Goal: Task Accomplishment & Management: Manage account settings

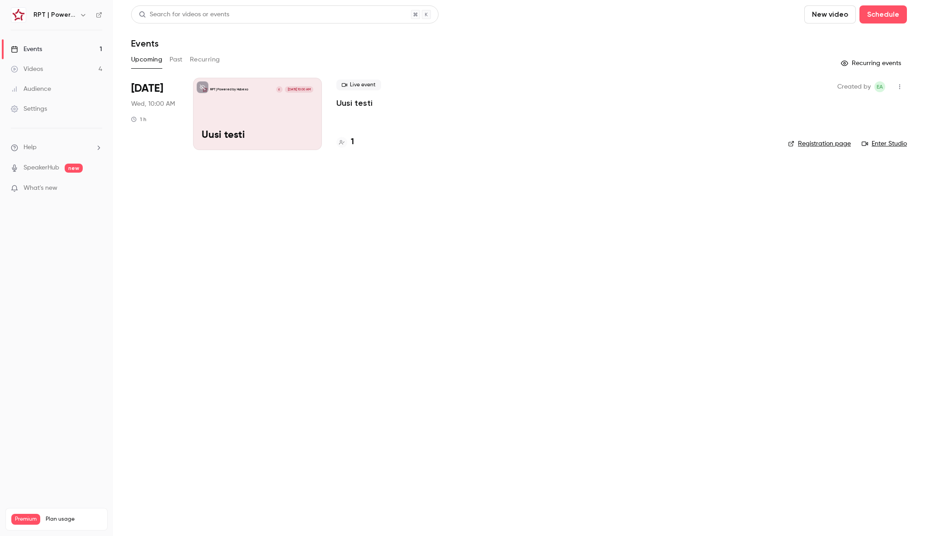
click at [57, 64] on link "Videos 4" at bounding box center [56, 69] width 113 height 20
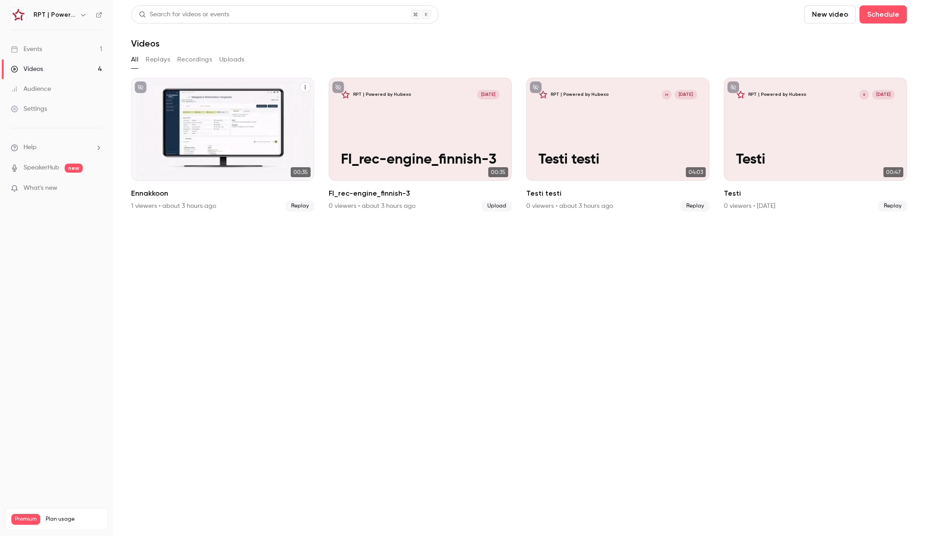
click at [189, 127] on div "RPT | Powered by Hubexo Sep 22 Ennakkoon" at bounding box center [222, 129] width 183 height 103
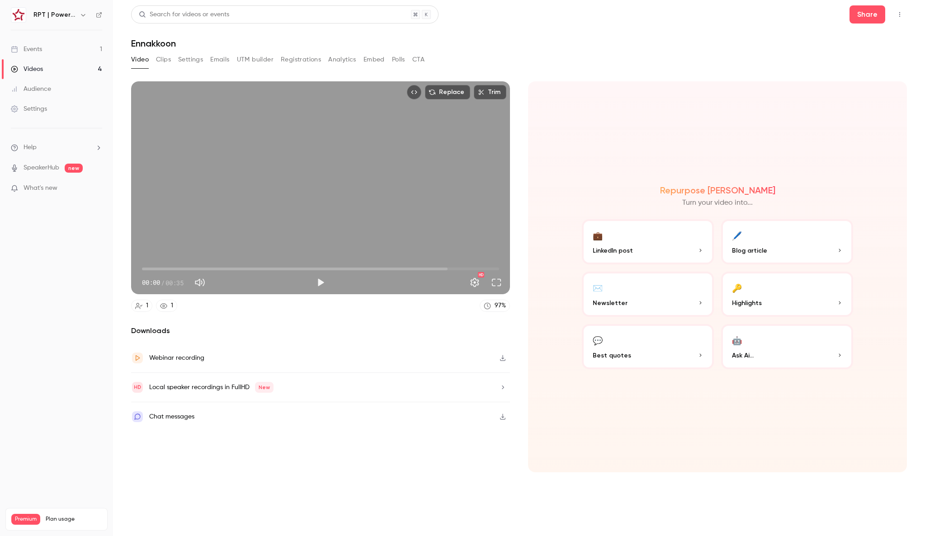
click at [185, 63] on button "Settings" at bounding box center [190, 59] width 25 height 14
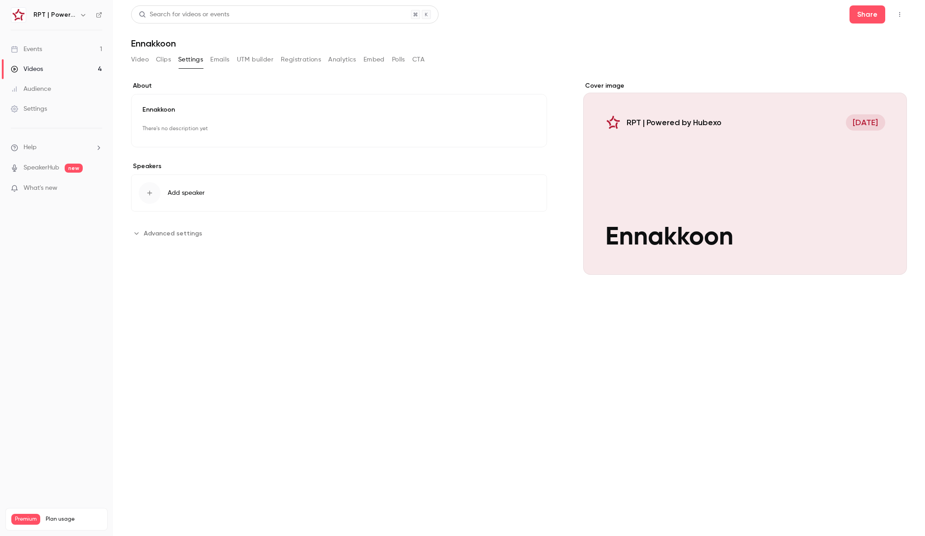
click at [134, 234] on icon "Advanced settings" at bounding box center [136, 233] width 7 height 7
click at [139, 60] on button "Video" at bounding box center [140, 59] width 18 height 14
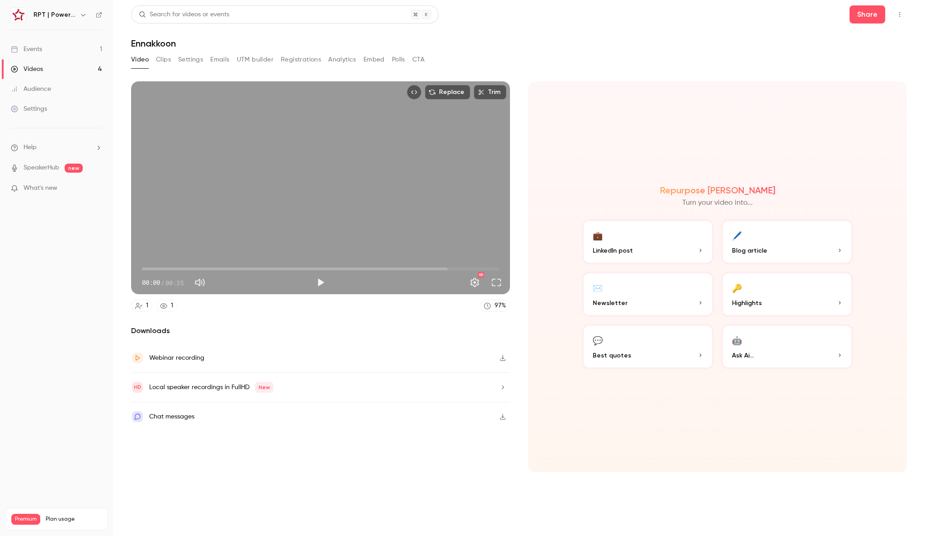
click at [571, 47] on h1 "Ennakkoon" at bounding box center [519, 43] width 776 height 11
click at [856, 19] on button "Share" at bounding box center [867, 14] width 36 height 18
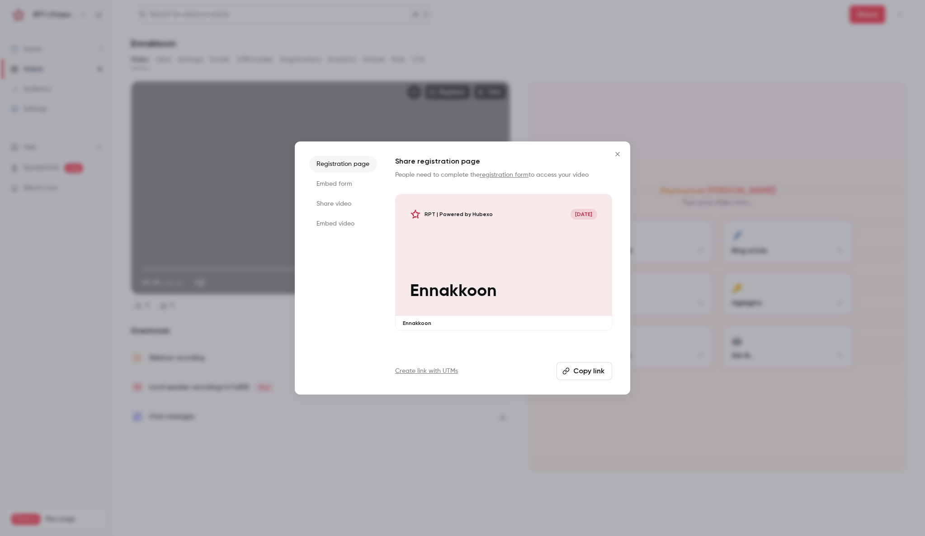
click at [617, 156] on icon "Close" at bounding box center [617, 154] width 11 height 7
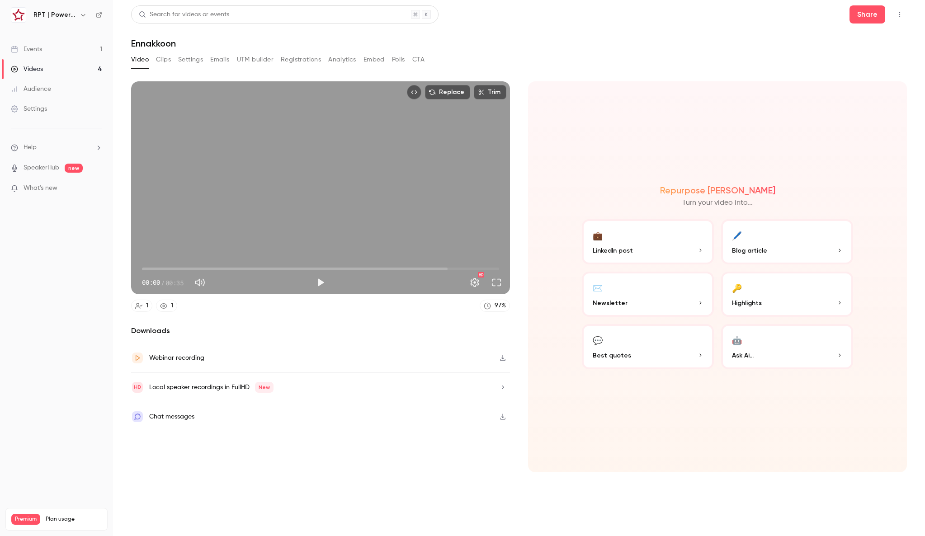
click at [198, 57] on button "Settings" at bounding box center [190, 59] width 25 height 14
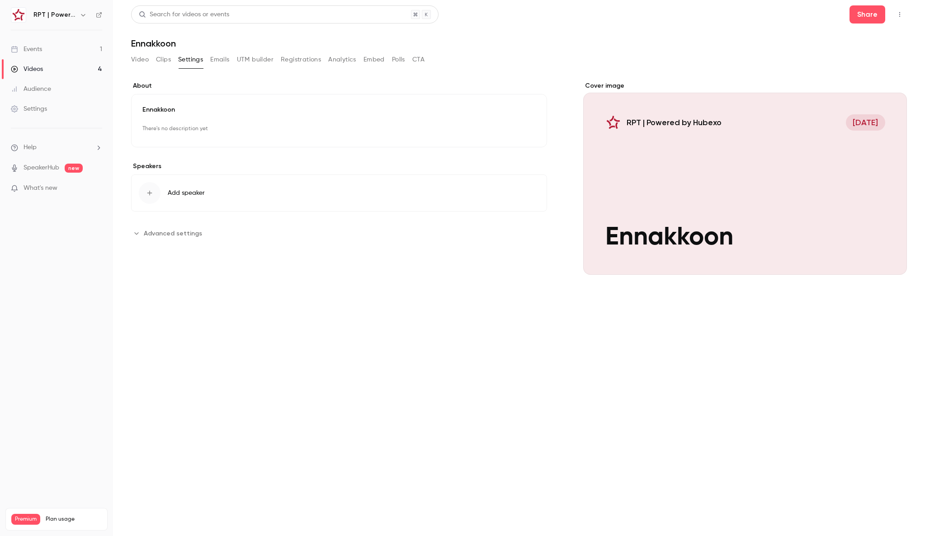
click at [60, 48] on link "Events 1" at bounding box center [56, 49] width 113 height 20
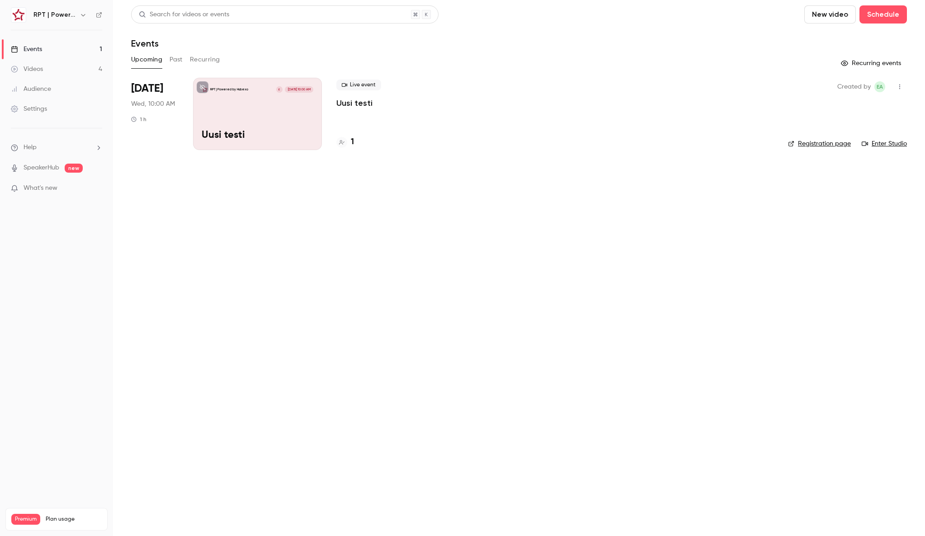
click at [173, 54] on button "Past" at bounding box center [176, 59] width 13 height 14
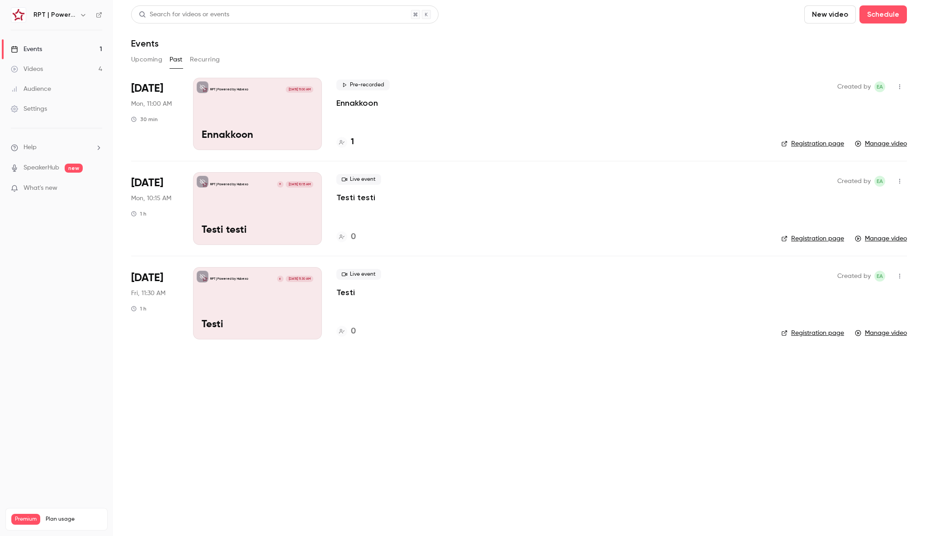
click at [902, 84] on icon "button" at bounding box center [899, 87] width 7 height 6
click at [850, 112] on div "Share" at bounding box center [864, 109] width 69 height 9
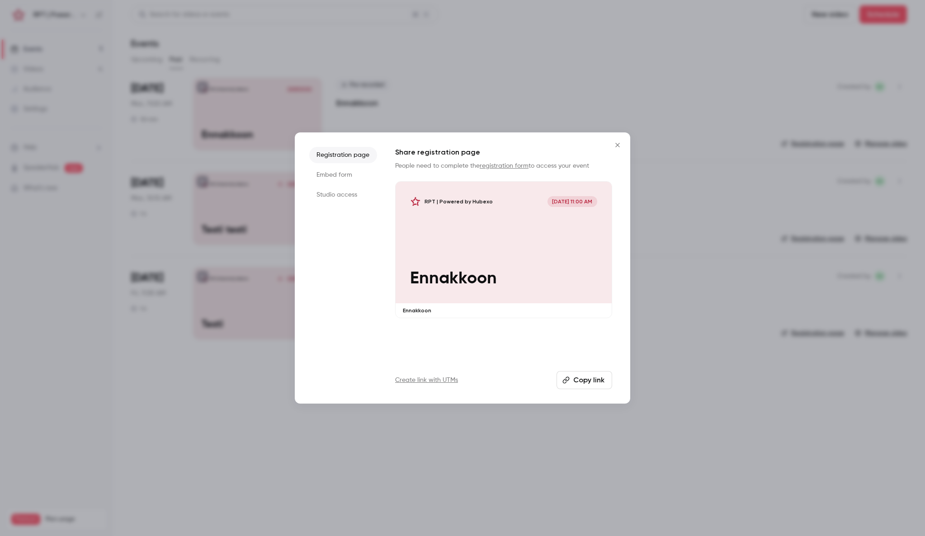
click at [615, 147] on icon "Close" at bounding box center [617, 144] width 11 height 7
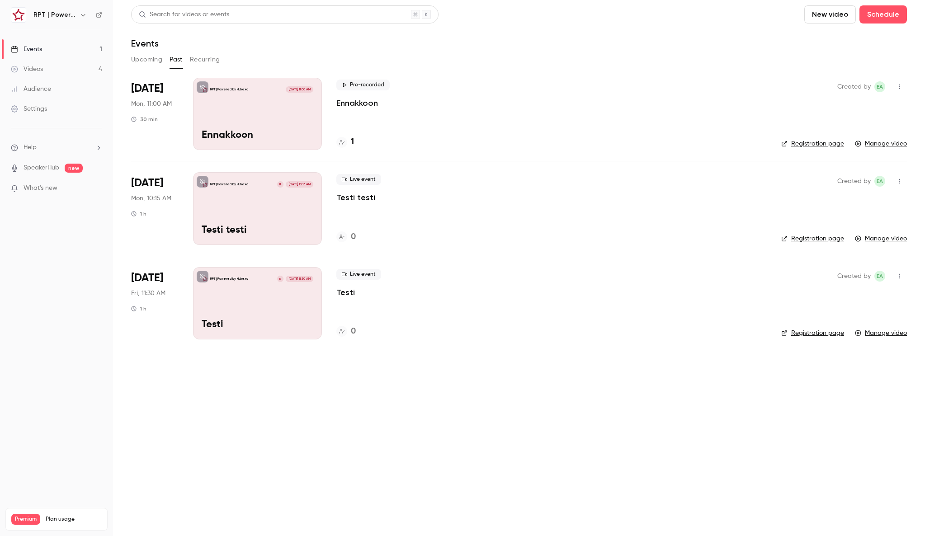
click at [875, 145] on link "Manage video" at bounding box center [881, 143] width 52 height 9
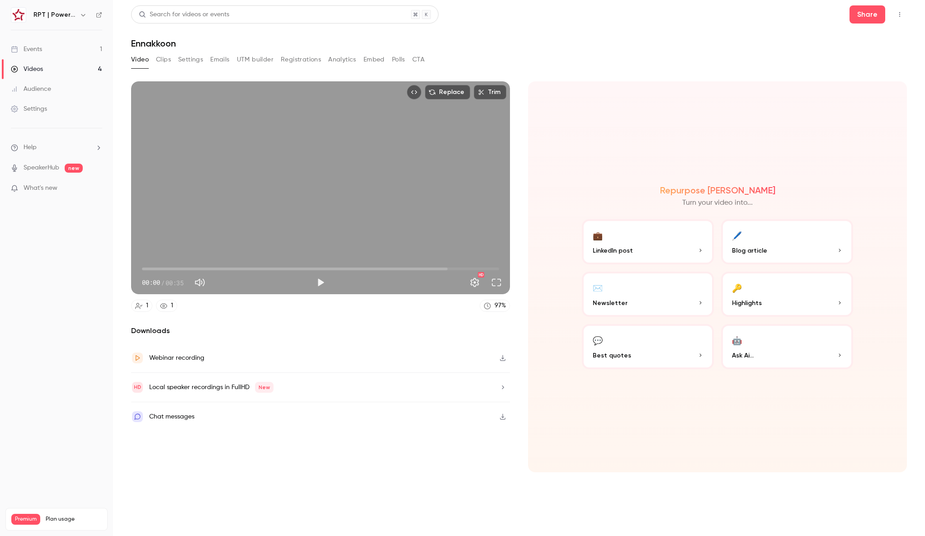
click at [162, 57] on button "Clips" at bounding box center [163, 59] width 15 height 14
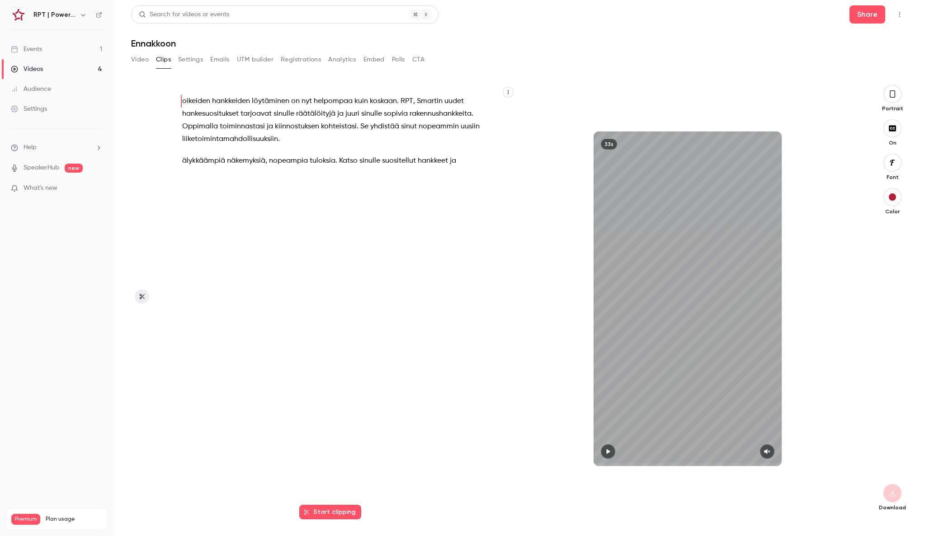
click at [190, 57] on button "Settings" at bounding box center [190, 59] width 25 height 14
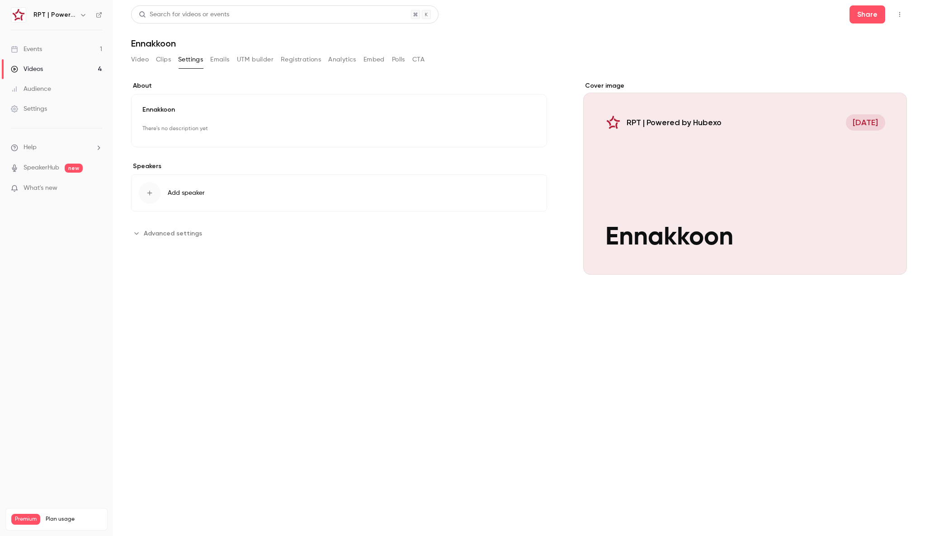
click at [215, 58] on button "Emails" at bounding box center [219, 59] width 19 height 14
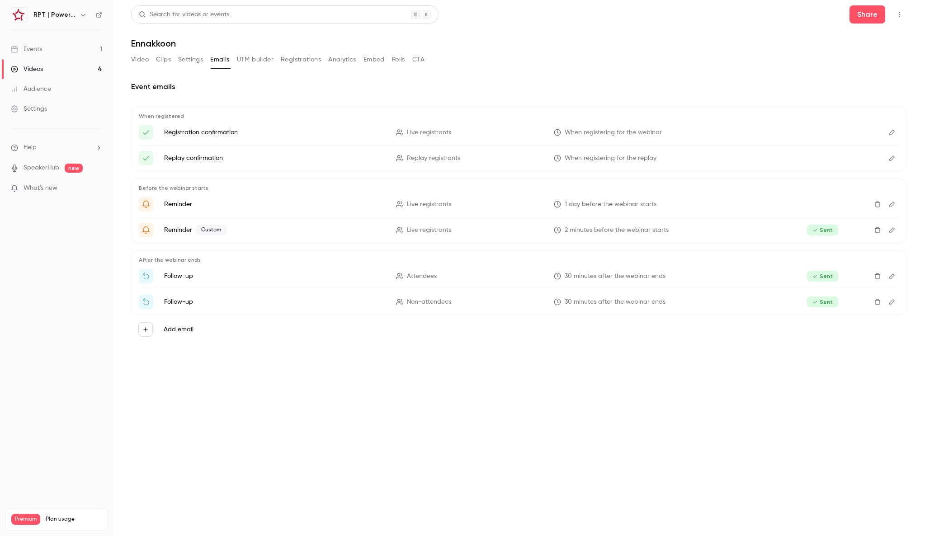
click at [251, 59] on button "UTM builder" at bounding box center [255, 59] width 37 height 14
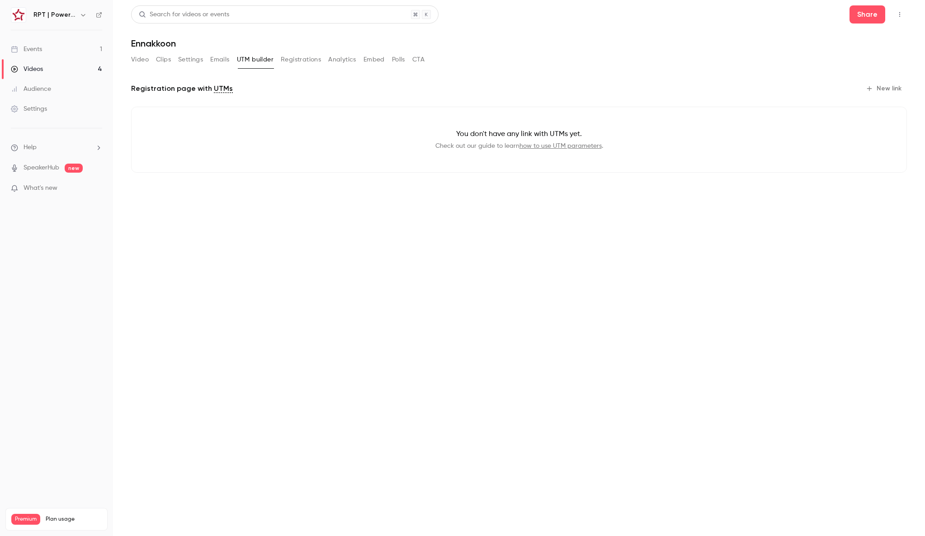
click at [307, 61] on button "Registrations" at bounding box center [301, 59] width 40 height 14
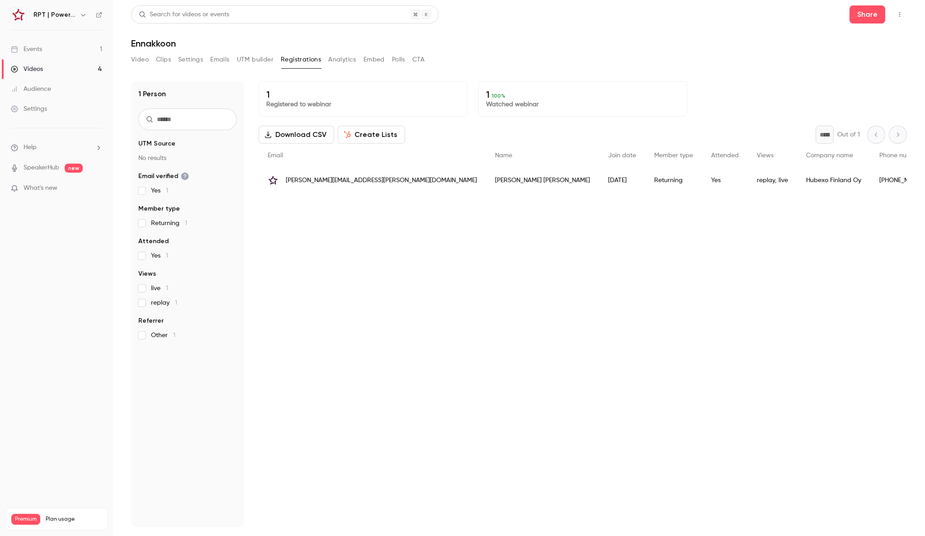
click at [346, 62] on button "Analytics" at bounding box center [342, 59] width 28 height 14
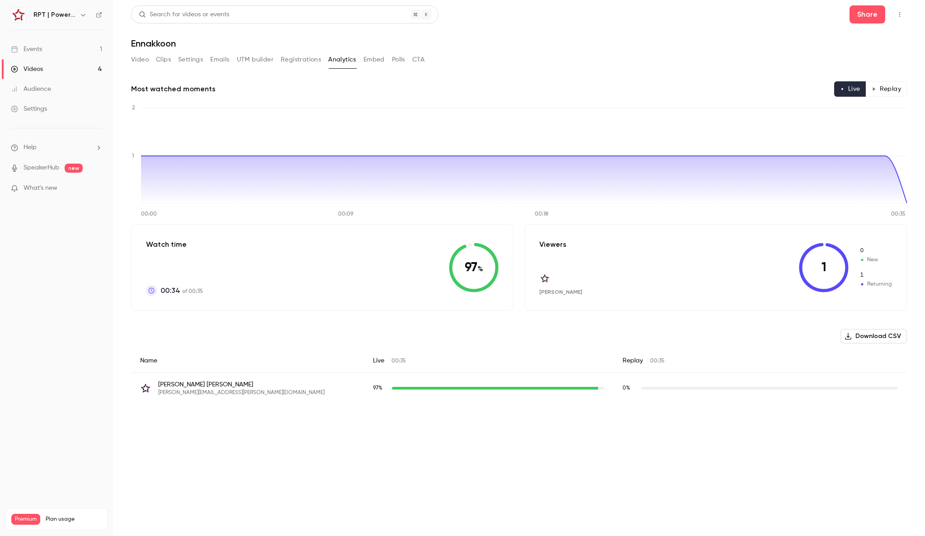
click at [386, 62] on div "Video Clips Settings Emails UTM builder Registrations Analytics Embed Polls CTA" at bounding box center [277, 59] width 293 height 14
drag, startPoint x: 376, startPoint y: 61, endPoint x: 381, endPoint y: 61, distance: 5.4
click at [376, 61] on button "Embed" at bounding box center [373, 59] width 21 height 14
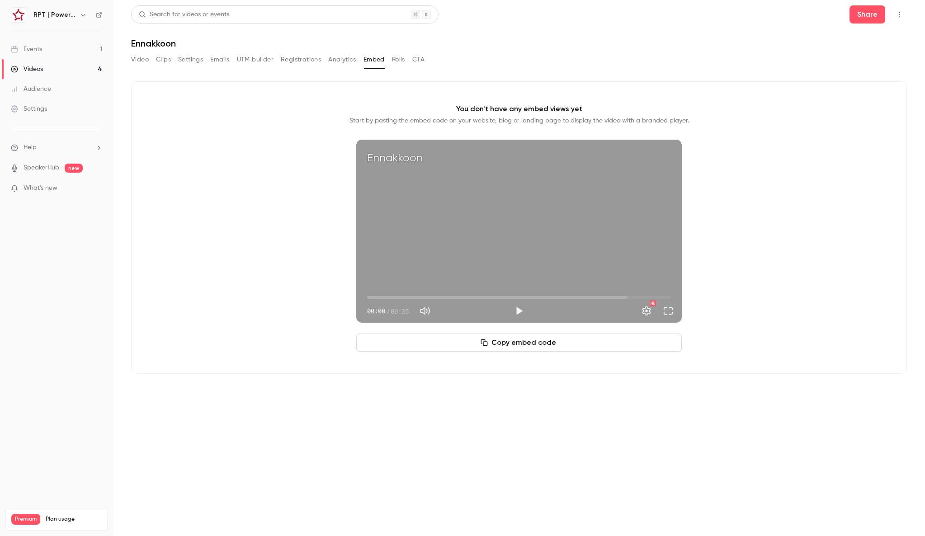
click at [401, 60] on button "Polls" at bounding box center [398, 59] width 13 height 14
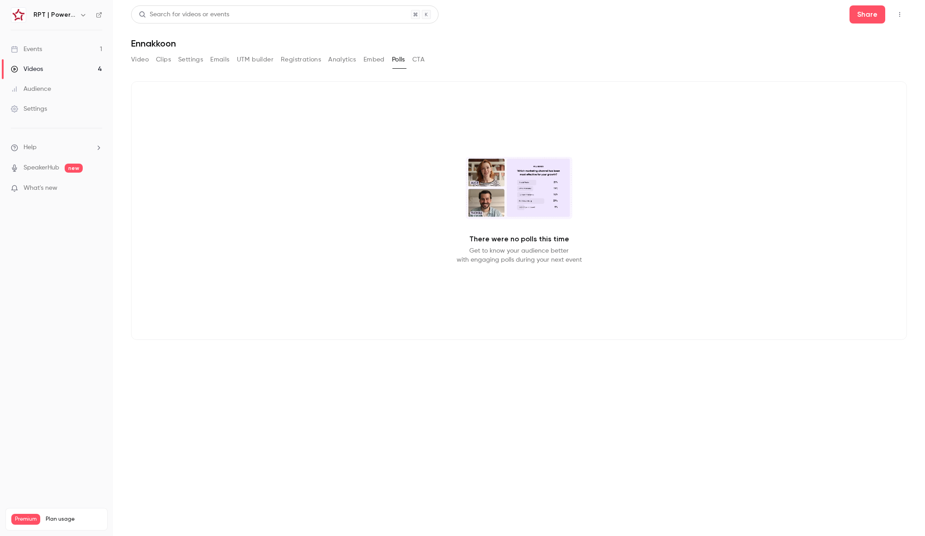
click at [424, 61] on button "CTA" at bounding box center [418, 59] width 12 height 14
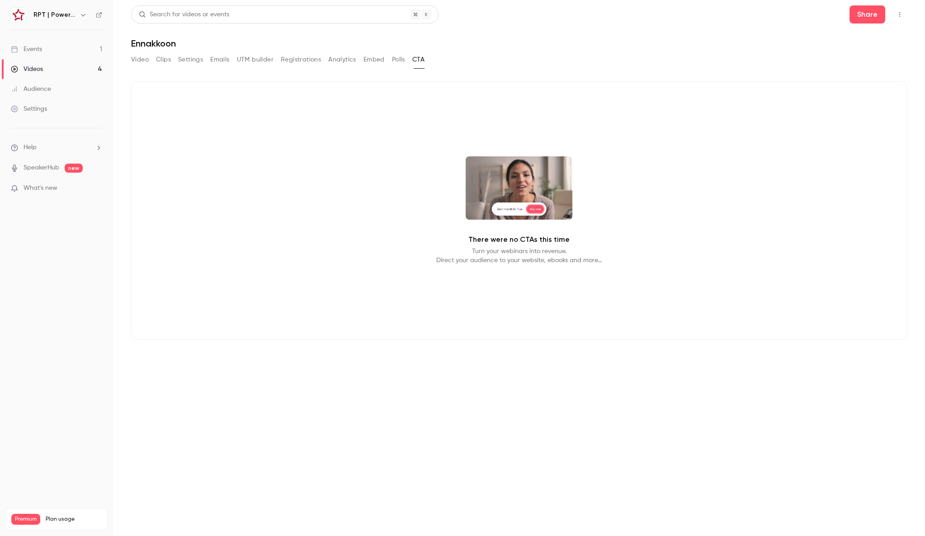
click at [138, 62] on button "Video" at bounding box center [140, 59] width 18 height 14
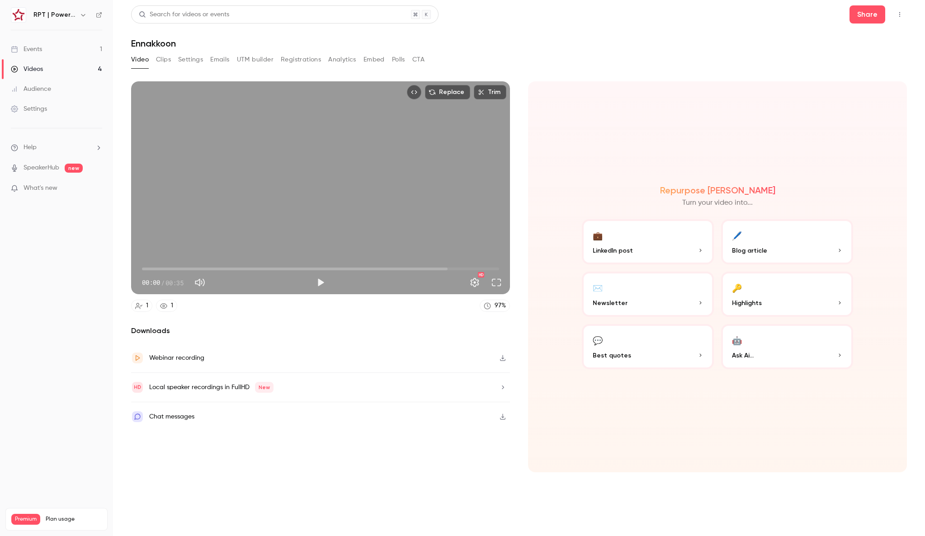
click at [66, 47] on link "Events 1" at bounding box center [56, 49] width 113 height 20
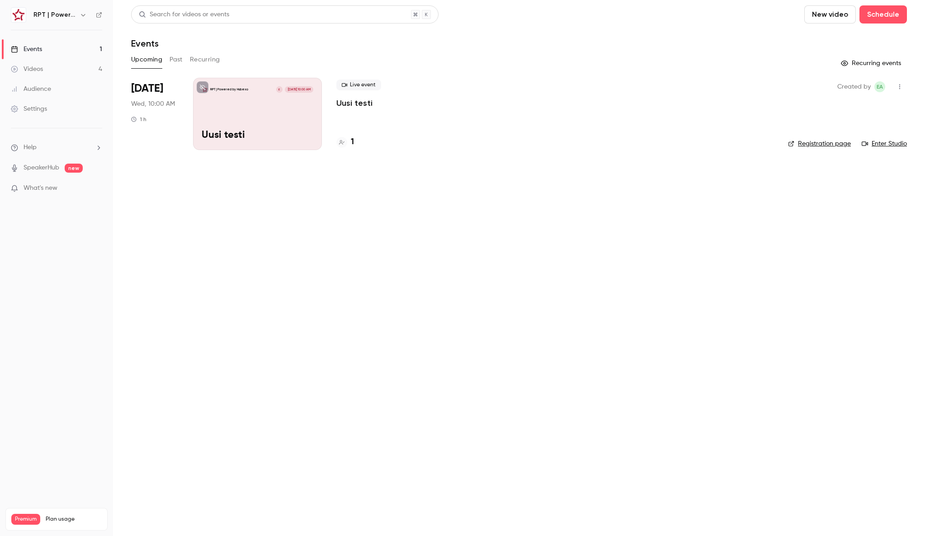
click at [297, 133] on p "Uusi testi" at bounding box center [258, 136] width 112 height 12
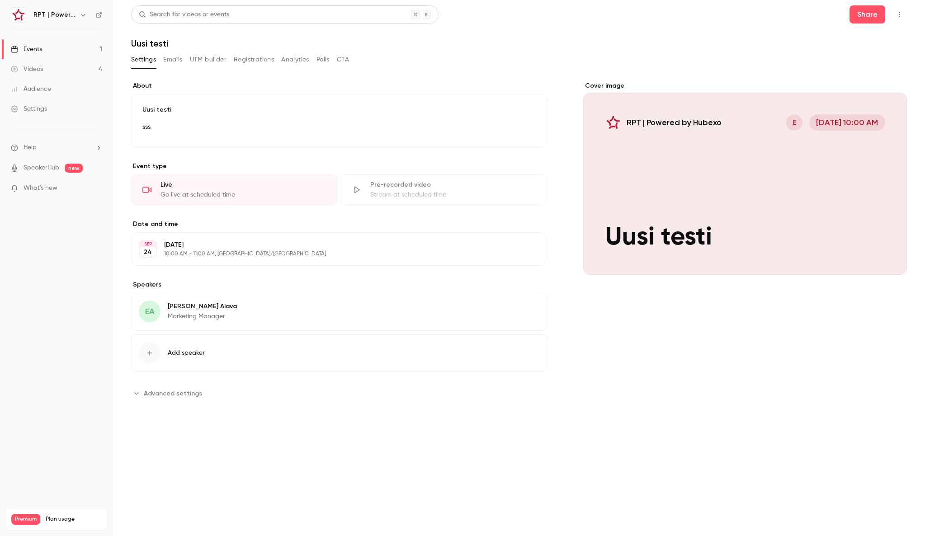
click at [138, 395] on icon "Advanced settings" at bounding box center [136, 393] width 7 height 7
click at [895, 19] on button "button" at bounding box center [899, 14] width 14 height 14
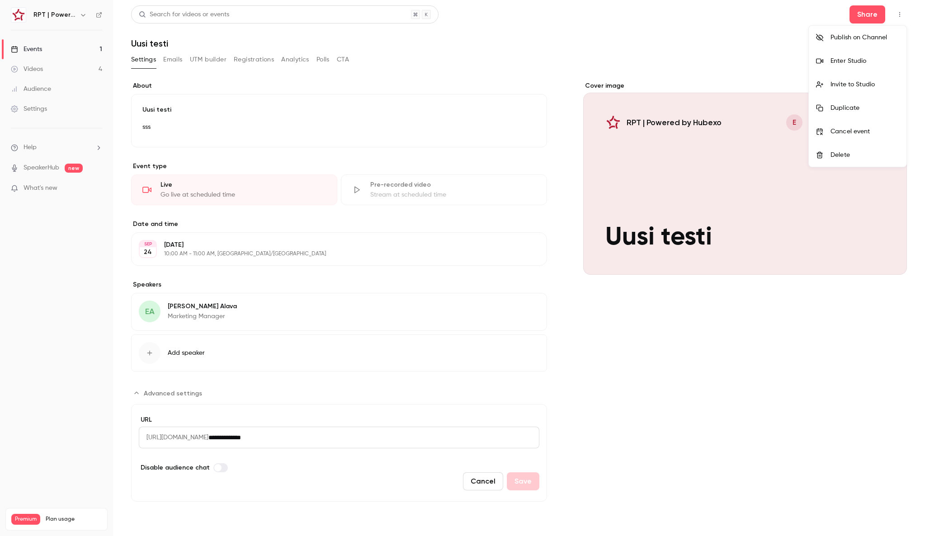
click at [876, 36] on div "Publish on Channel" at bounding box center [864, 37] width 69 height 9
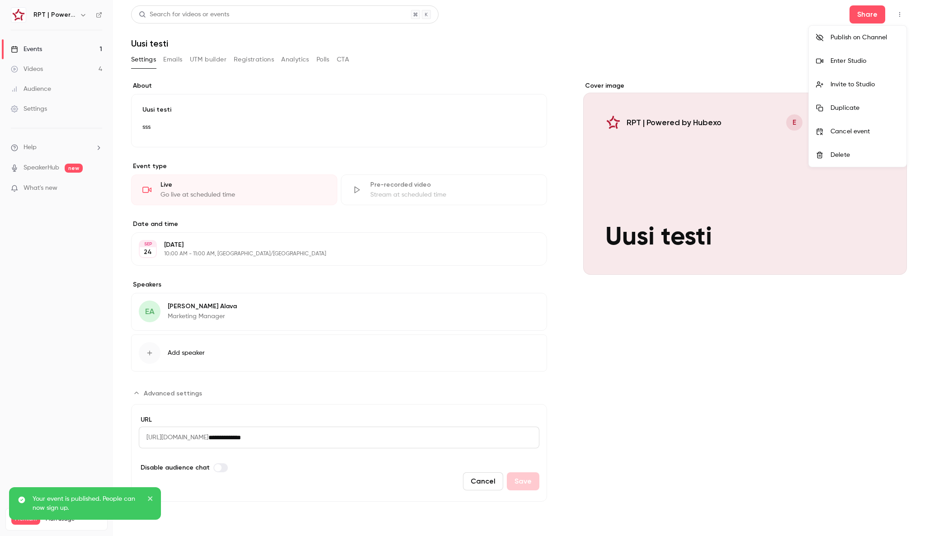
click at [58, 70] on div at bounding box center [462, 268] width 925 height 536
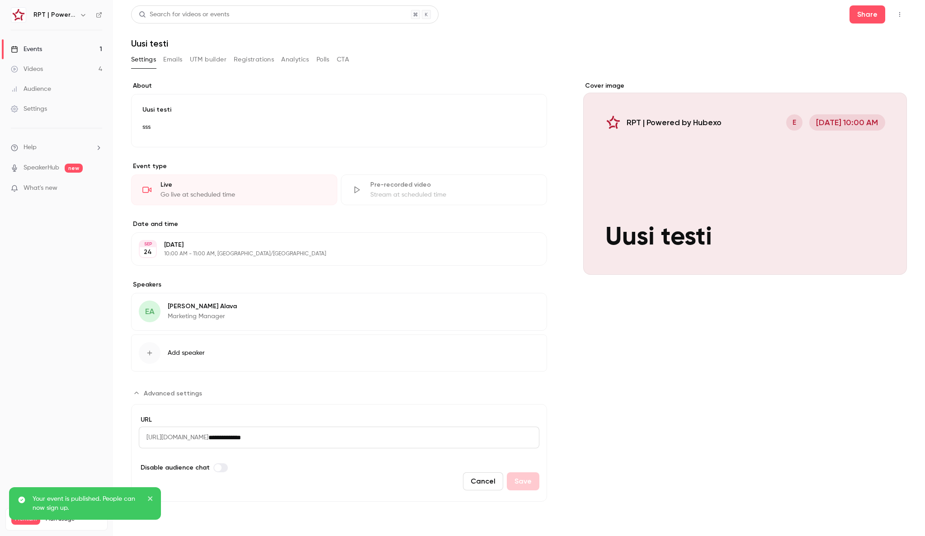
click at [58, 69] on link "Videos 4" at bounding box center [56, 69] width 113 height 20
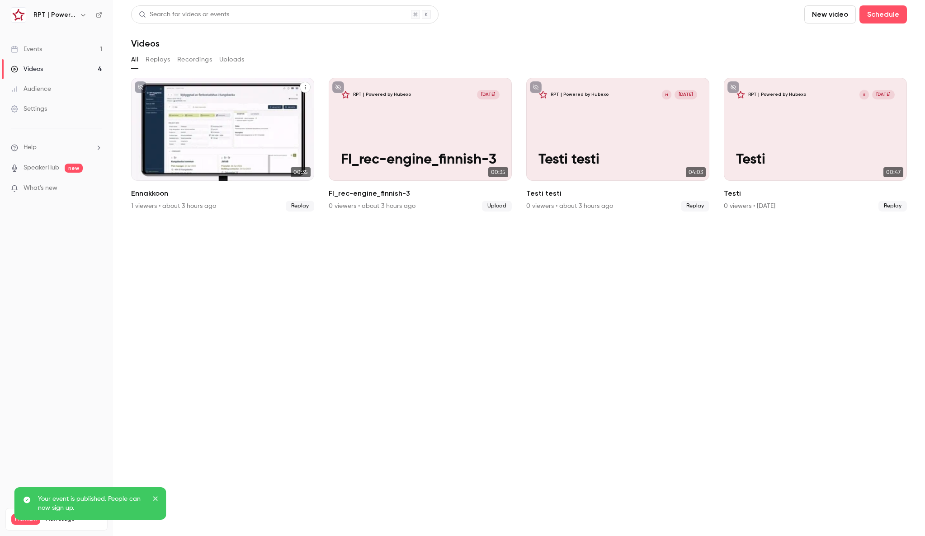
click at [304, 85] on icon "Ennakkoon" at bounding box center [304, 87] width 5 height 5
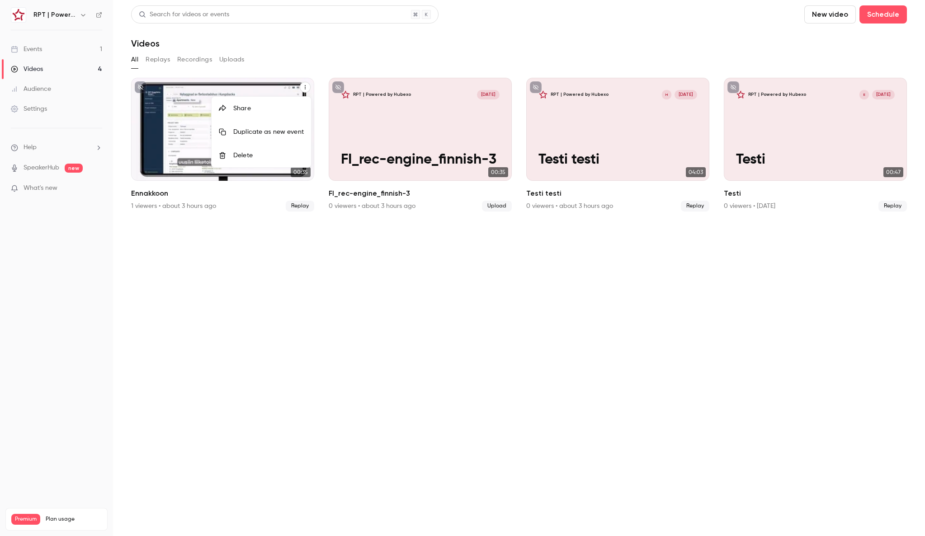
click at [193, 130] on div at bounding box center [462, 268] width 925 height 536
click at [201, 131] on div "RPT | Powered by Hubexo Sep 22 Ennakkoon" at bounding box center [222, 129] width 183 height 103
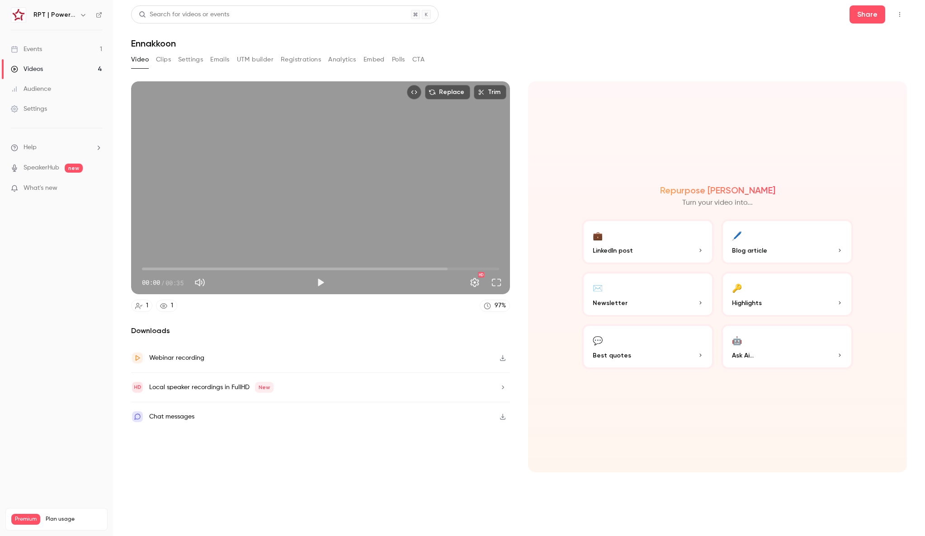
click at [902, 13] on icon "Top Bar Actions" at bounding box center [899, 14] width 7 height 6
click at [846, 37] on div "Publish on Channel" at bounding box center [864, 37] width 71 height 9
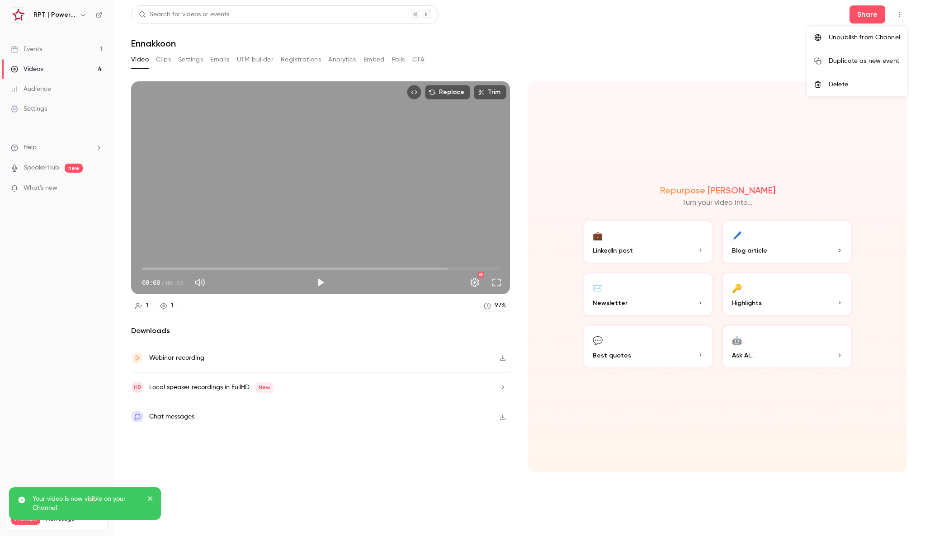
drag, startPoint x: 873, startPoint y: 36, endPoint x: 877, endPoint y: 3, distance: 33.3
click at [873, 36] on div "Unpublish from Channel" at bounding box center [864, 37] width 71 height 9
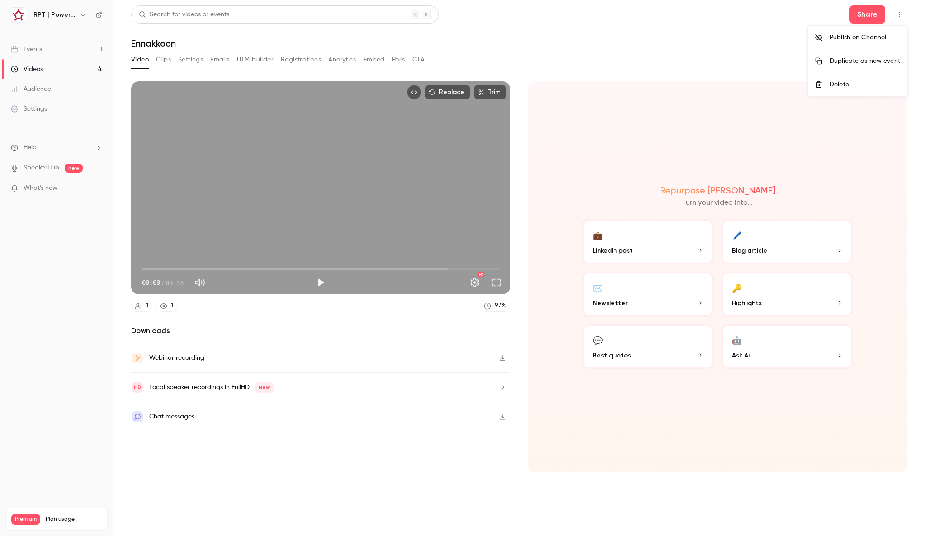
drag, startPoint x: 622, startPoint y: 38, endPoint x: 584, endPoint y: 5, distance: 50.9
click at [621, 37] on div at bounding box center [462, 268] width 925 height 536
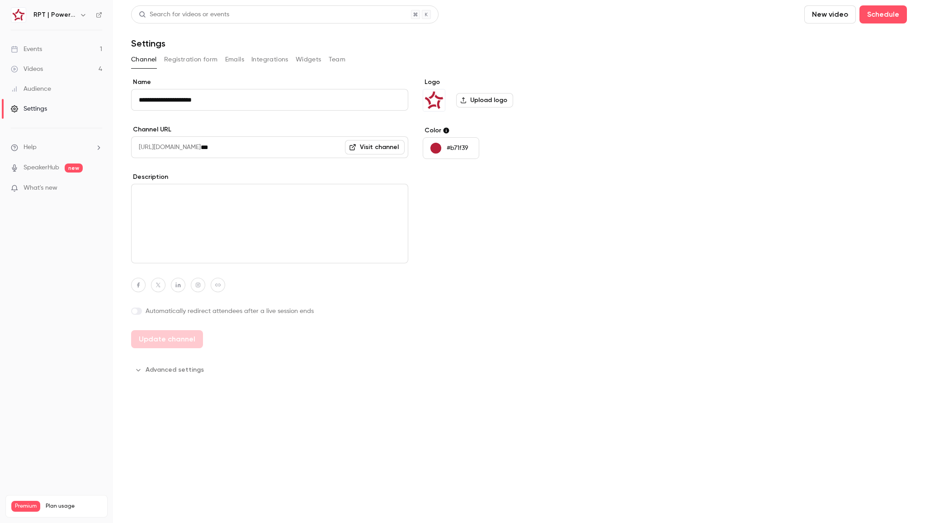
drag, startPoint x: 240, startPoint y: 146, endPoint x: 167, endPoint y: 147, distance: 72.8
click at [108, 146] on div "**********" at bounding box center [462, 261] width 925 height 523
drag, startPoint x: 377, startPoint y: 147, endPoint x: 383, endPoint y: 140, distance: 9.6
click at [377, 147] on link "Visit channel" at bounding box center [375, 147] width 60 height 14
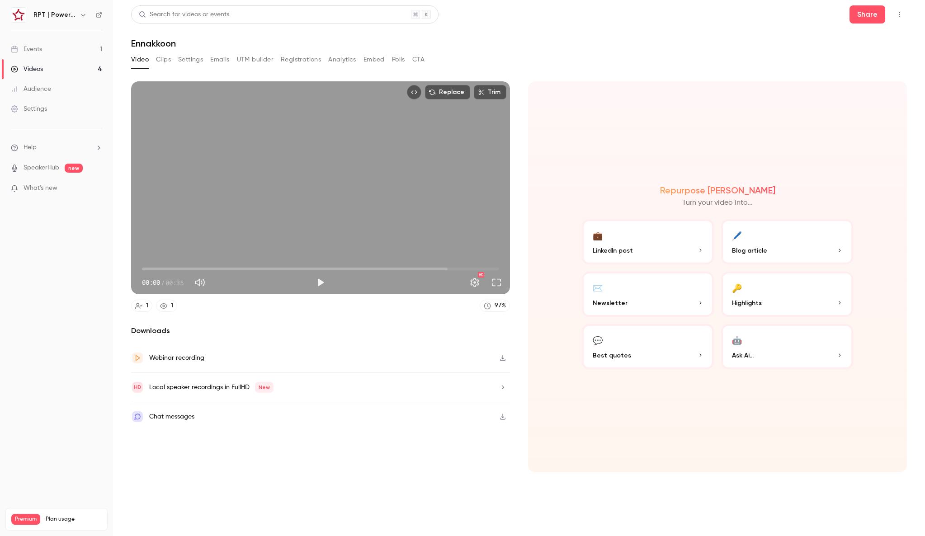
click at [48, 51] on link "Events 1" at bounding box center [56, 49] width 113 height 20
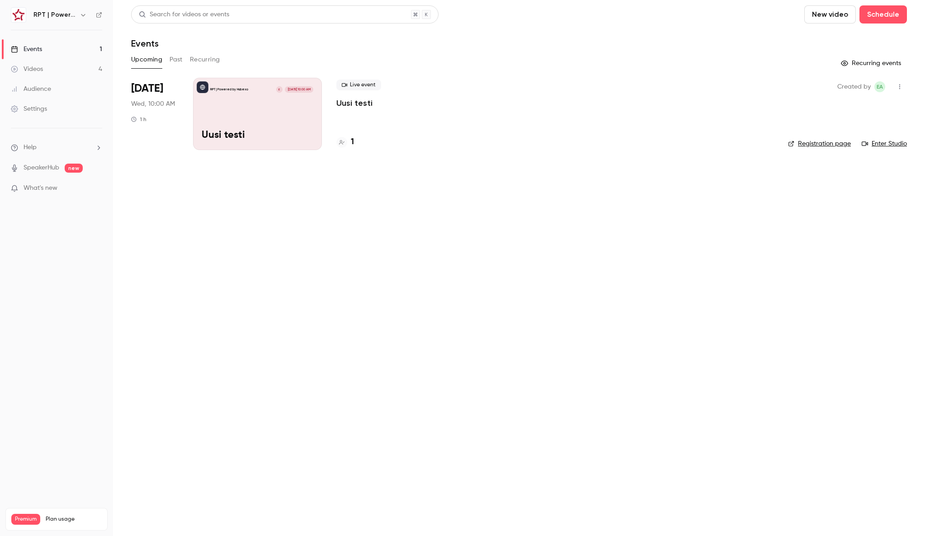
click at [292, 113] on div "RPT | Powered by Hubexo E Sep 24, 10:00 AM Uusi testi" at bounding box center [257, 114] width 129 height 72
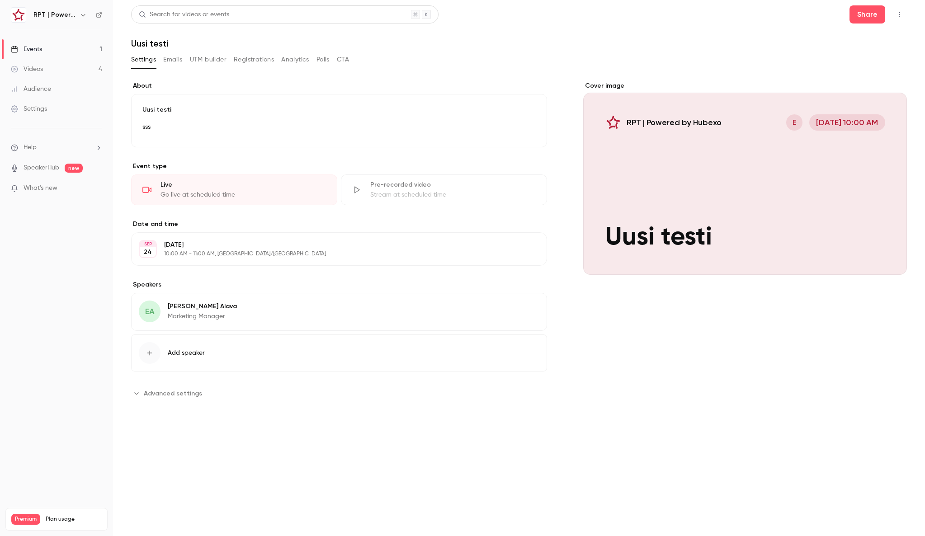
click at [165, 394] on span "Advanced settings" at bounding box center [173, 393] width 58 height 9
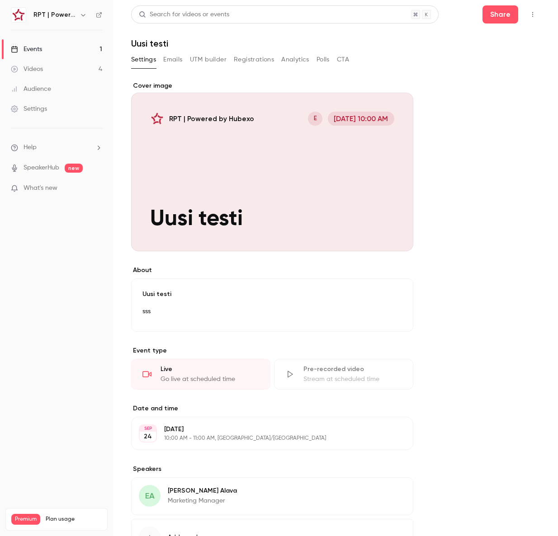
click at [40, 108] on div "Settings" at bounding box center [29, 108] width 36 height 9
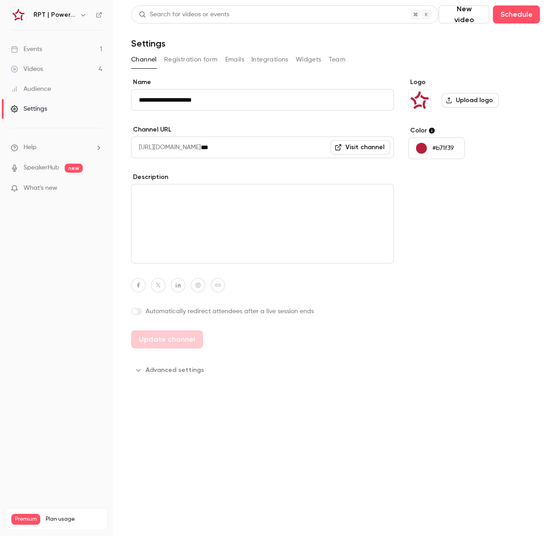
click at [179, 60] on button "Registration form" at bounding box center [191, 59] width 54 height 14
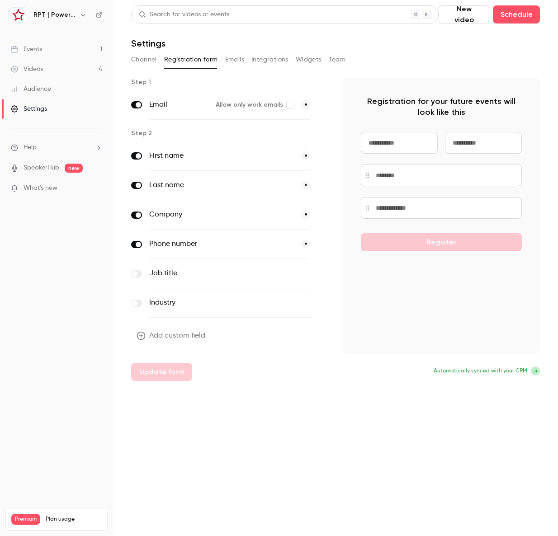
click at [241, 59] on button "Emails" at bounding box center [234, 59] width 19 height 14
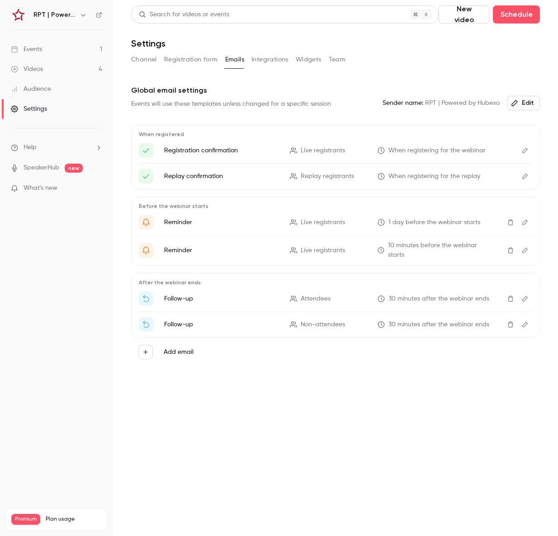
click at [154, 61] on button "Channel" at bounding box center [144, 59] width 26 height 14
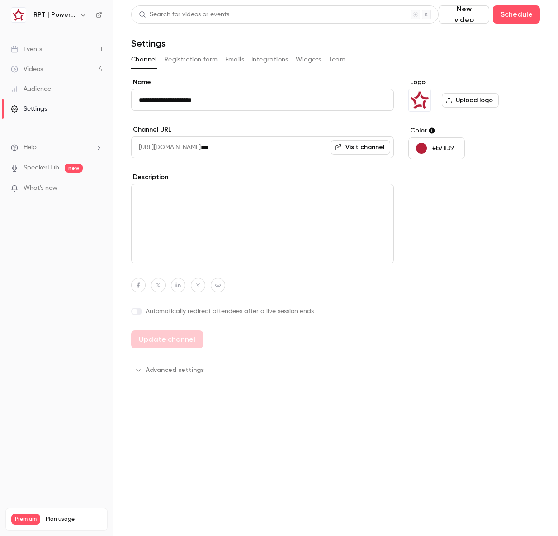
click at [466, 102] on label "Upload logo" at bounding box center [470, 100] width 57 height 14
click at [0, 0] on input "Upload logo" at bounding box center [0, 0] width 0 height 0
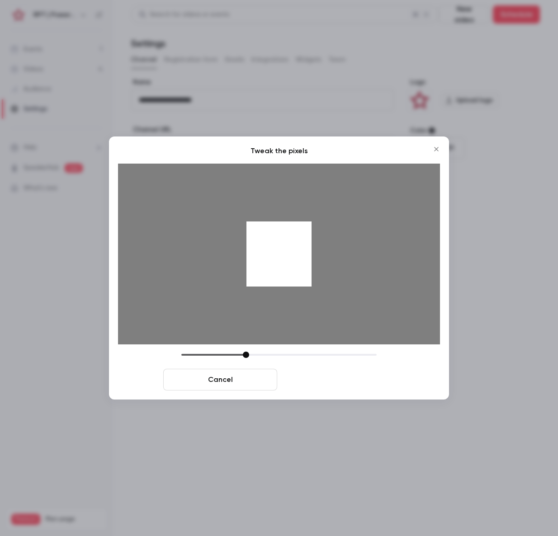
click at [343, 381] on button "Crop and save" at bounding box center [338, 380] width 114 height 22
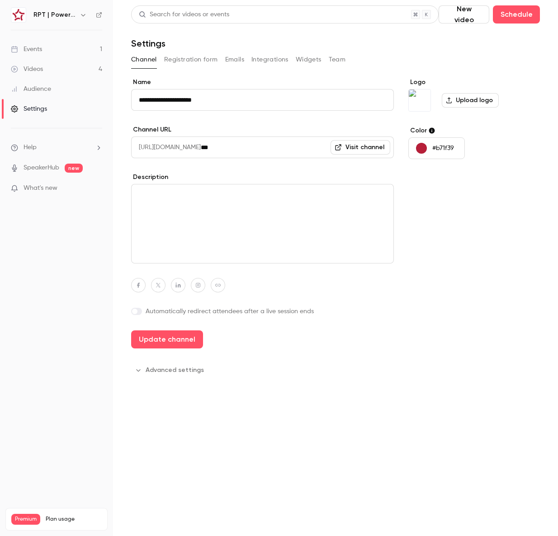
drag, startPoint x: 176, startPoint y: 337, endPoint x: 212, endPoint y: 330, distance: 36.3
click at [177, 337] on button "Update channel" at bounding box center [167, 339] width 72 height 18
click at [44, 188] on span "What's new" at bounding box center [41, 188] width 34 height 9
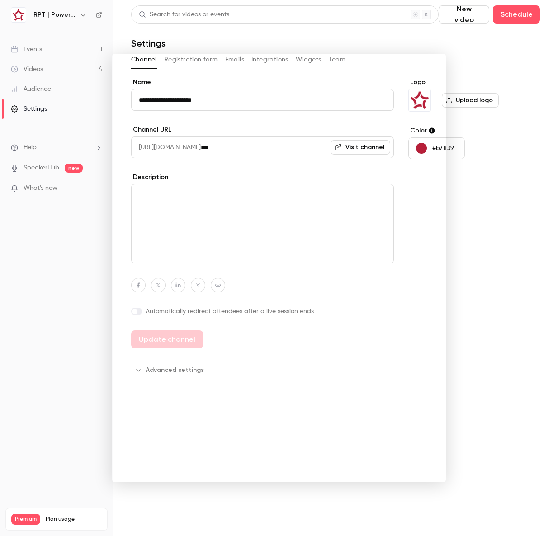
click at [334, 43] on div at bounding box center [279, 268] width 558 height 536
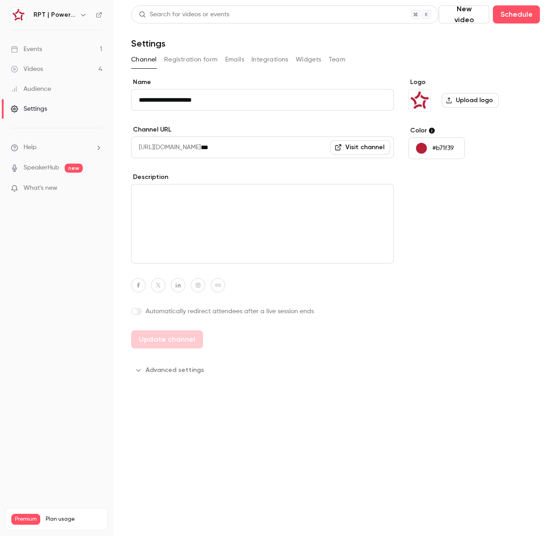
click at [73, 70] on link "Videos 4" at bounding box center [56, 69] width 113 height 20
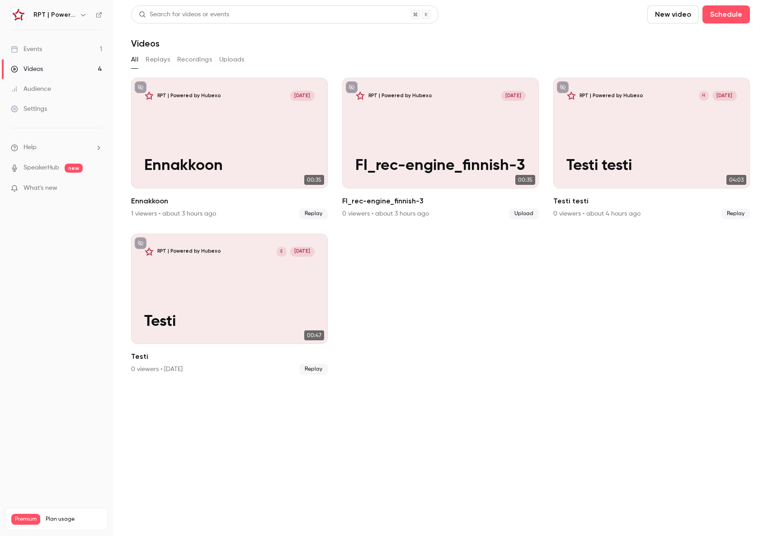
click at [52, 51] on link "Events 1" at bounding box center [56, 49] width 113 height 20
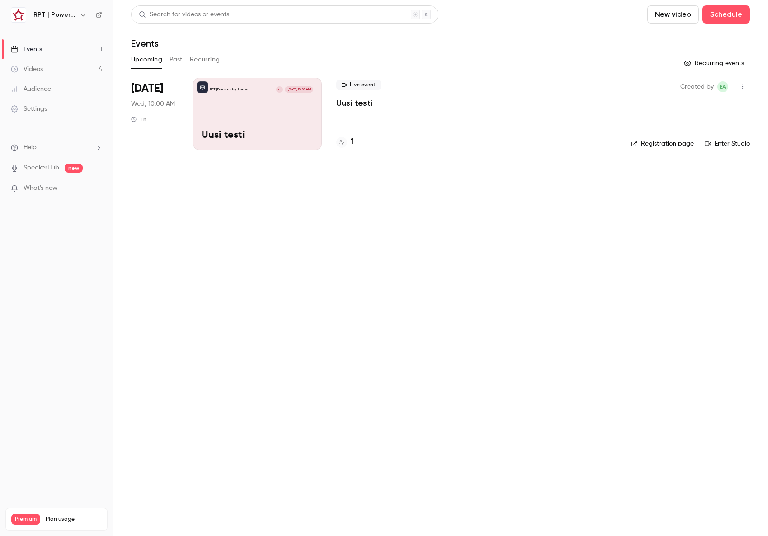
click at [61, 106] on link "Settings" at bounding box center [56, 109] width 113 height 20
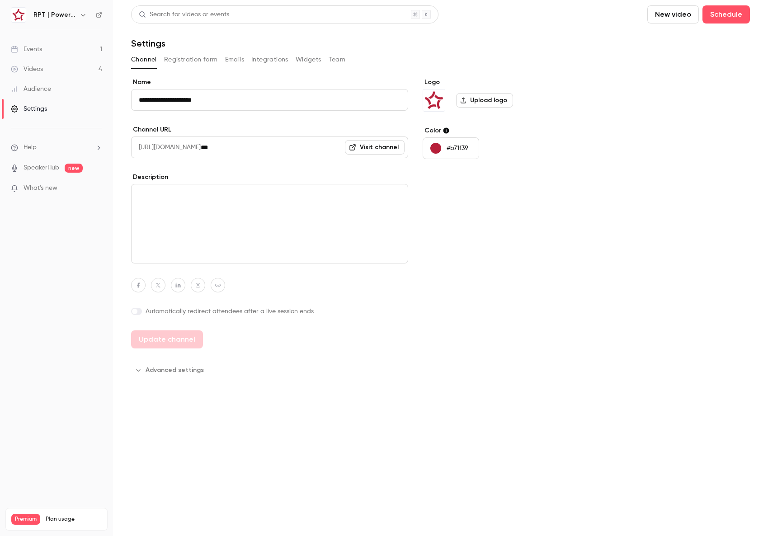
click at [380, 149] on link "Visit channel" at bounding box center [375, 147] width 60 height 14
click at [702, 11] on button "Schedule" at bounding box center [725, 14] width 47 height 18
click at [601, 36] on div "One time event" at bounding box center [600, 39] width 69 height 9
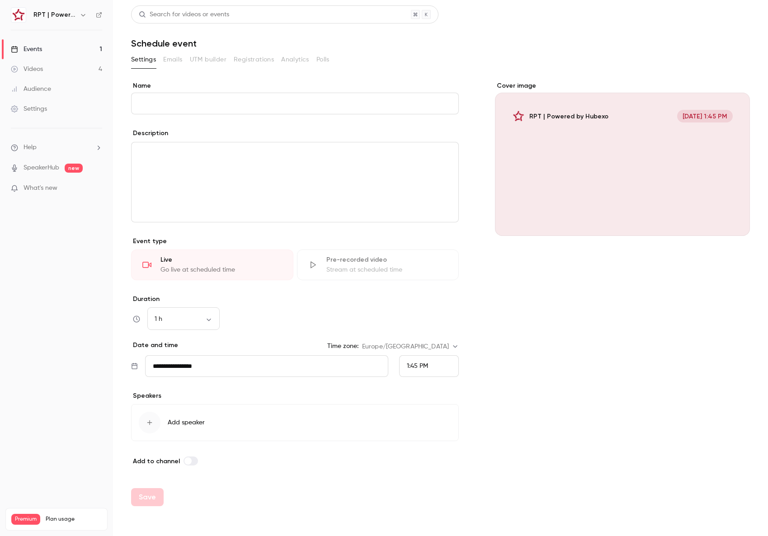
click at [343, 272] on div "Stream at scheduled time" at bounding box center [387, 269] width 122 height 9
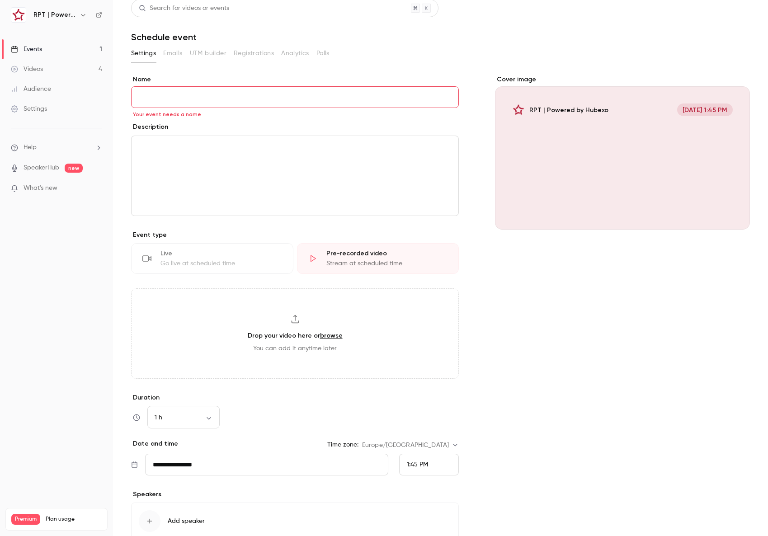
scroll to position [7, 0]
click at [366, 254] on div "Pre-recorded video" at bounding box center [387, 253] width 122 height 9
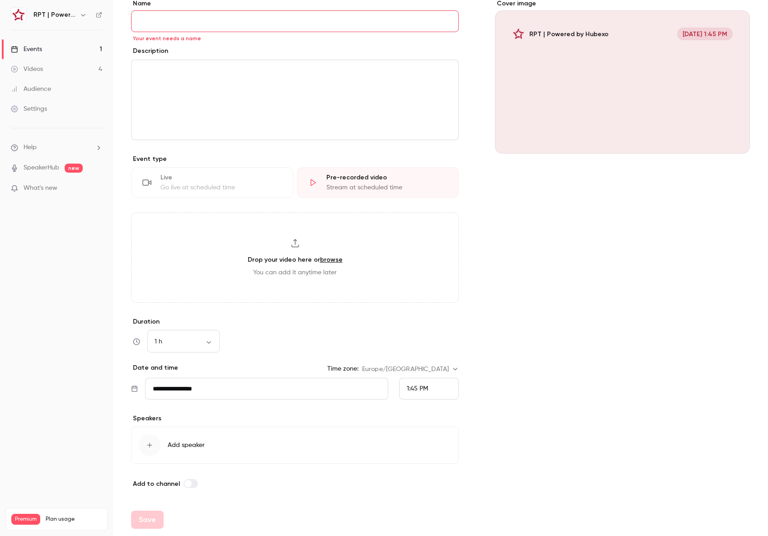
scroll to position [82, 0]
click at [438, 391] on div "1:45 PM" at bounding box center [429, 389] width 60 height 22
click at [432, 364] on div "2:45 PM" at bounding box center [429, 365] width 44 height 9
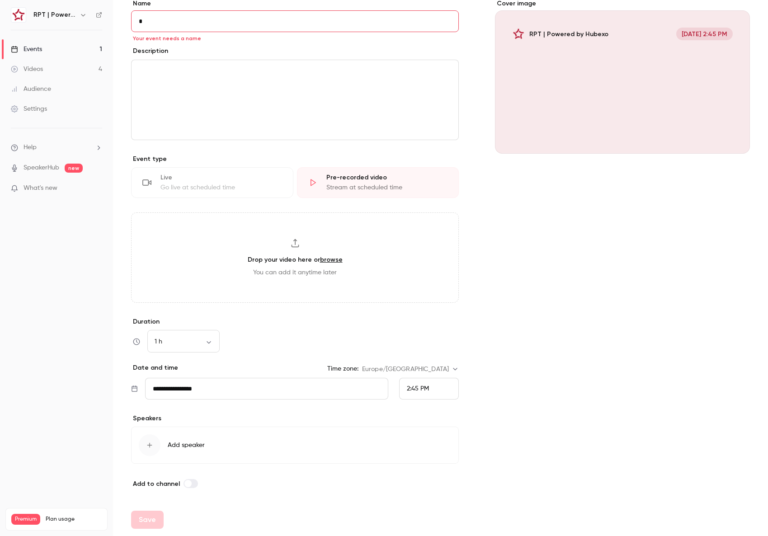
click at [237, 18] on input "*" at bounding box center [295, 21] width 328 height 22
drag, startPoint x: 158, startPoint y: 22, endPoint x: 115, endPoint y: 18, distance: 43.1
click at [115, 18] on main "**********" at bounding box center [440, 268] width 655 height 536
type input "******"
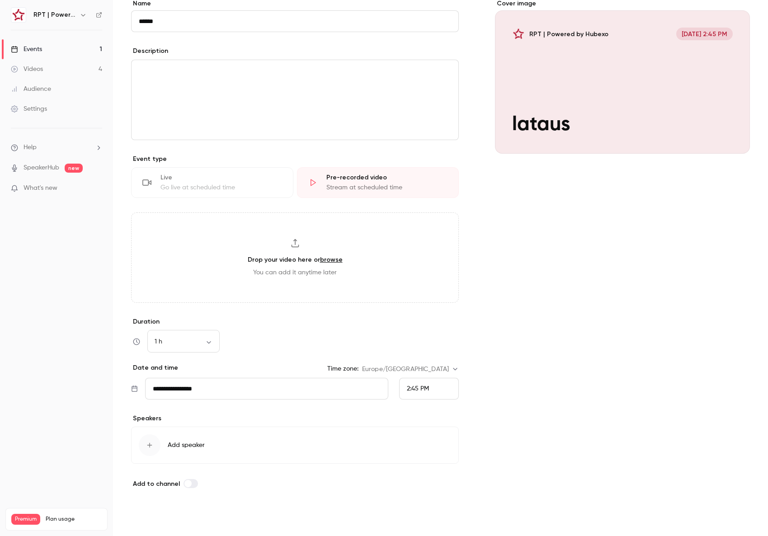
click at [152, 515] on button "Save" at bounding box center [147, 520] width 33 height 18
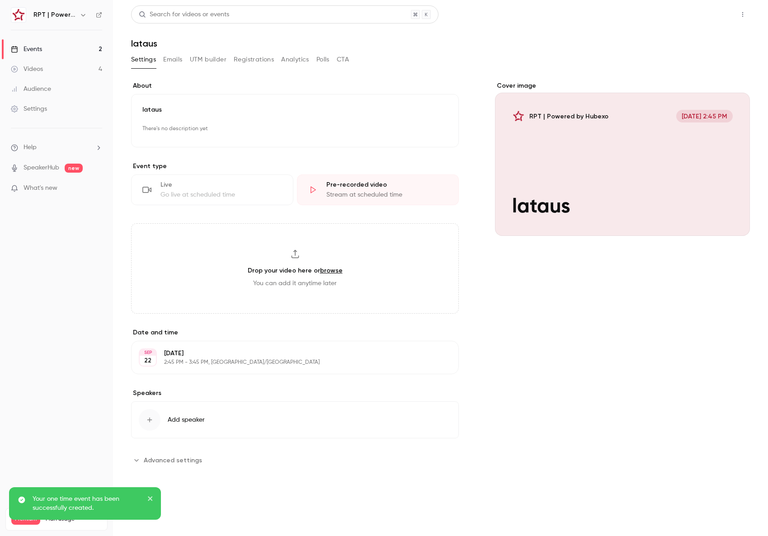
click at [717, 18] on button "Share" at bounding box center [711, 14] width 36 height 18
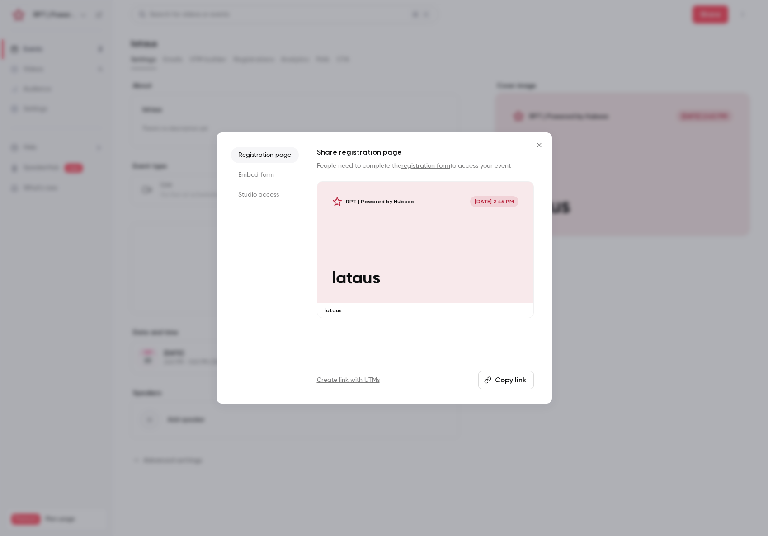
click at [281, 196] on li "Studio access" at bounding box center [265, 195] width 68 height 16
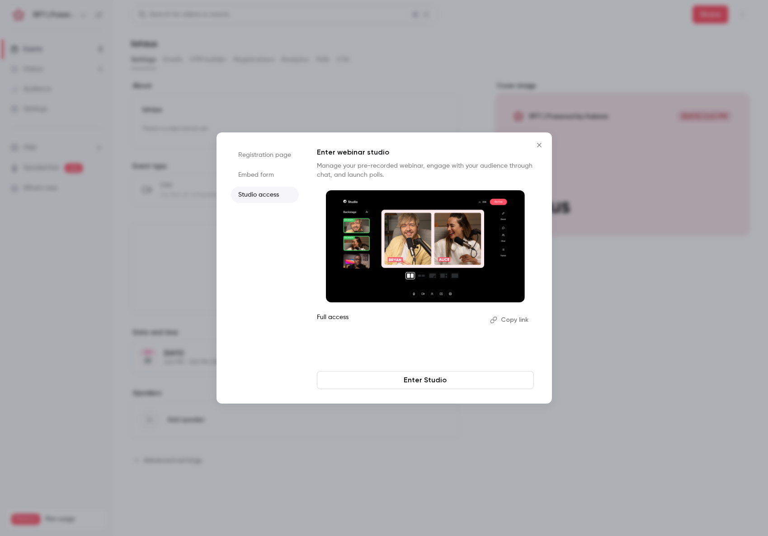
click at [455, 383] on link "Enter Studio" at bounding box center [425, 380] width 217 height 18
click at [536, 145] on icon "Close" at bounding box center [539, 144] width 11 height 7
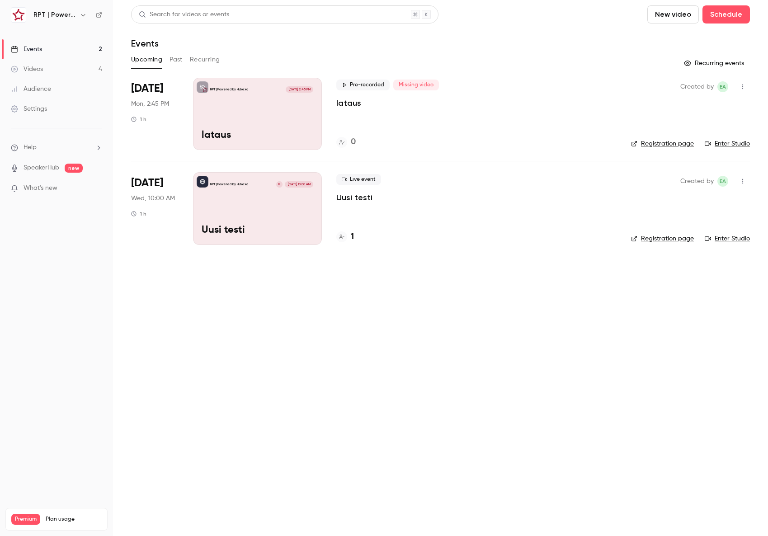
click at [647, 19] on button "New video" at bounding box center [673, 14] width 52 height 18
click at [570, 34] on li "Record" at bounding box center [591, 40] width 98 height 24
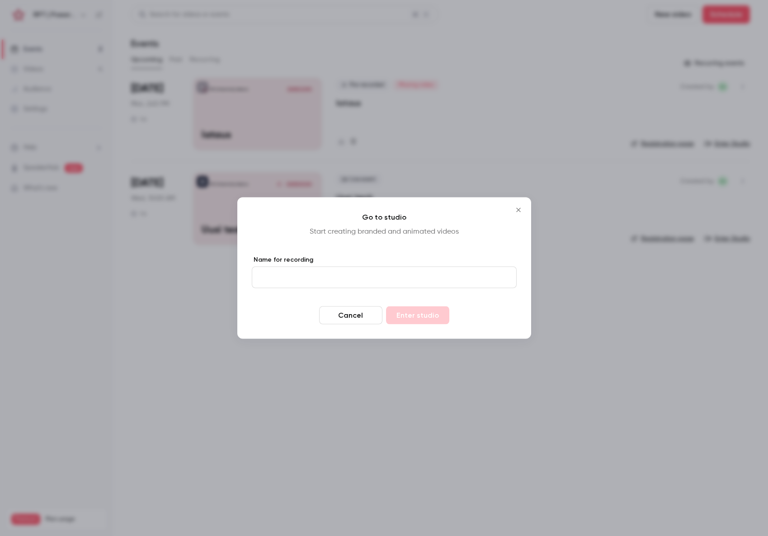
click at [260, 281] on input "Name for recording" at bounding box center [384, 278] width 265 height 22
type input "*****"
click at [390, 298] on form "Name for recording ***** Cancel Enter studio" at bounding box center [384, 289] width 265 height 69
click at [411, 314] on button "Enter studio" at bounding box center [417, 315] width 63 height 18
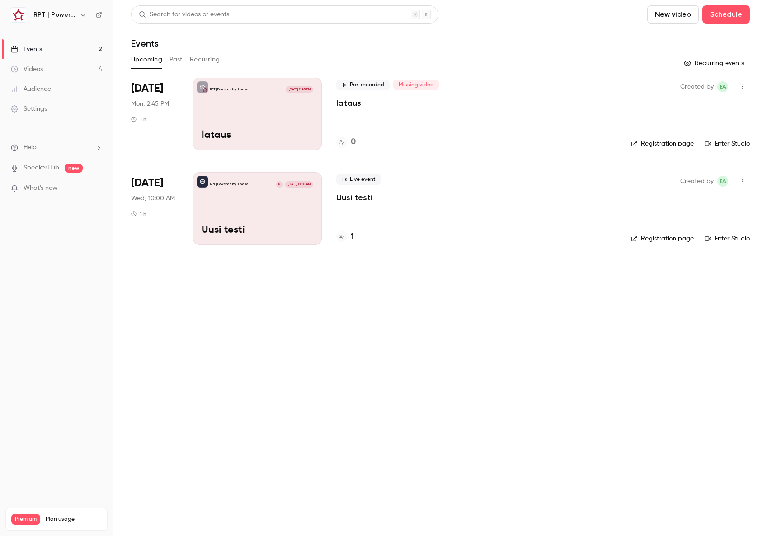
click at [70, 68] on link "Videos 4" at bounding box center [56, 69] width 113 height 20
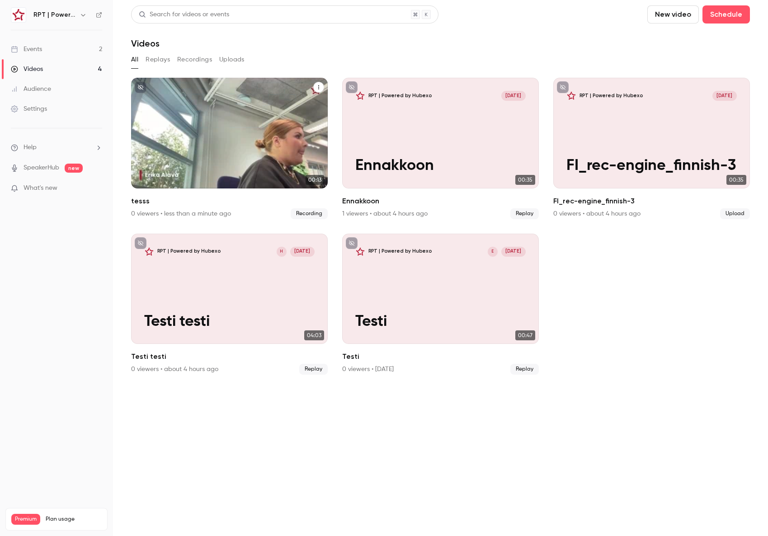
click at [221, 122] on div "RPT | Powered by Hubexo Sep 22 tesss" at bounding box center [229, 133] width 197 height 111
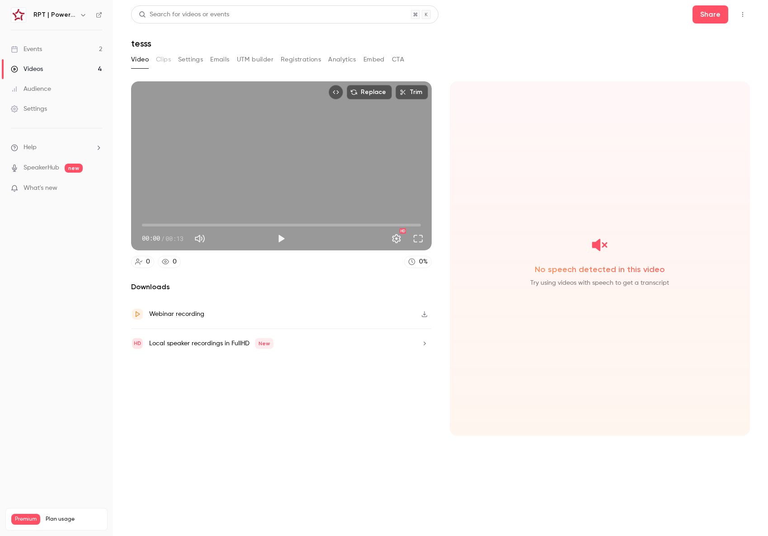
click at [71, 48] on link "Events 2" at bounding box center [56, 49] width 113 height 20
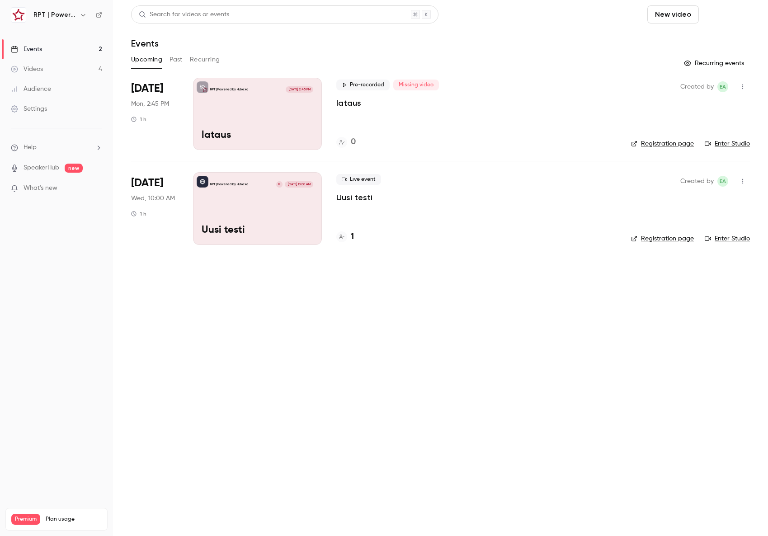
click at [702, 16] on button "Schedule" at bounding box center [725, 14] width 47 height 18
click at [601, 40] on div "One time event" at bounding box center [600, 39] width 69 height 9
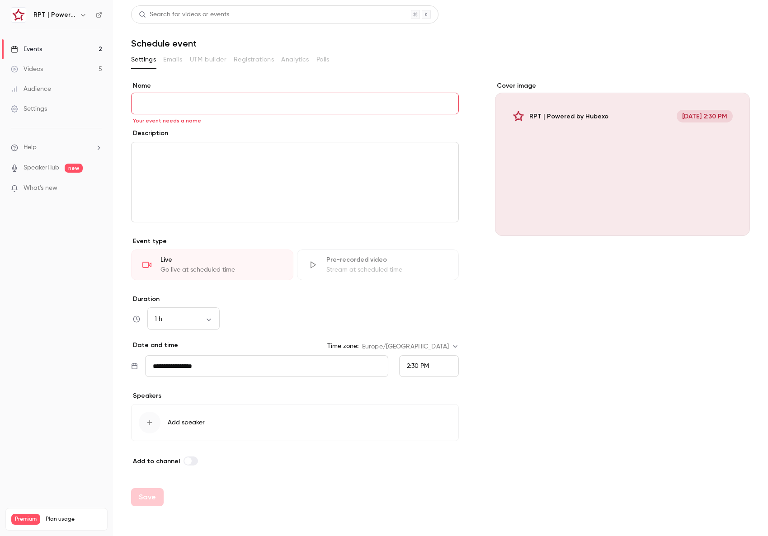
click at [366, 271] on div "Stream at scheduled time" at bounding box center [387, 269] width 122 height 9
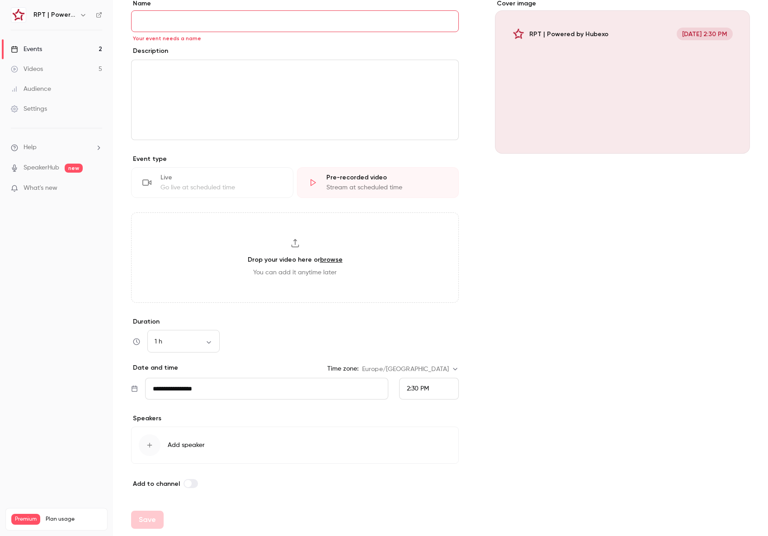
click at [330, 259] on link "browse" at bounding box center [331, 260] width 23 height 8
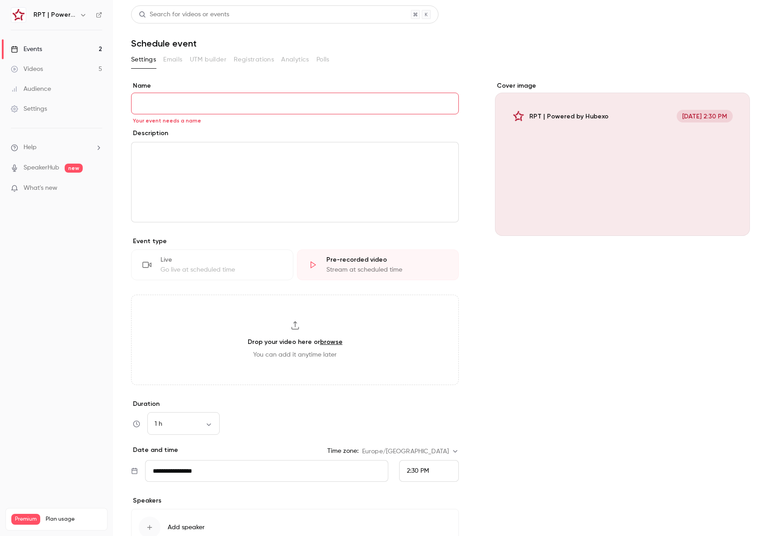
click at [47, 66] on link "Videos 5" at bounding box center [56, 69] width 113 height 20
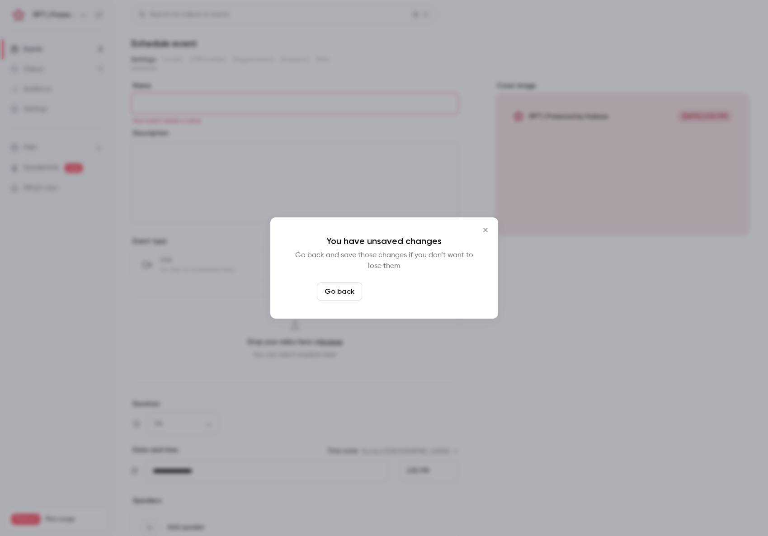
click at [432, 291] on button "Leave page anyway" at bounding box center [409, 292] width 86 height 18
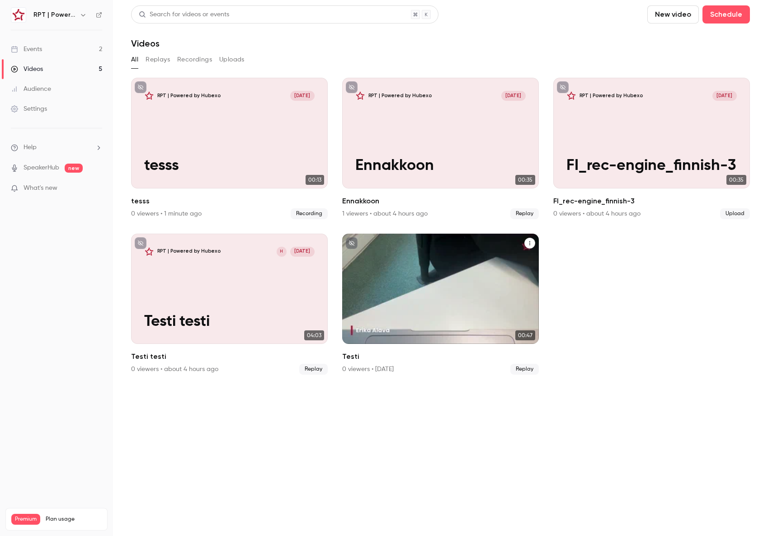
click at [528, 241] on icon "Testi" at bounding box center [529, 242] width 5 height 5
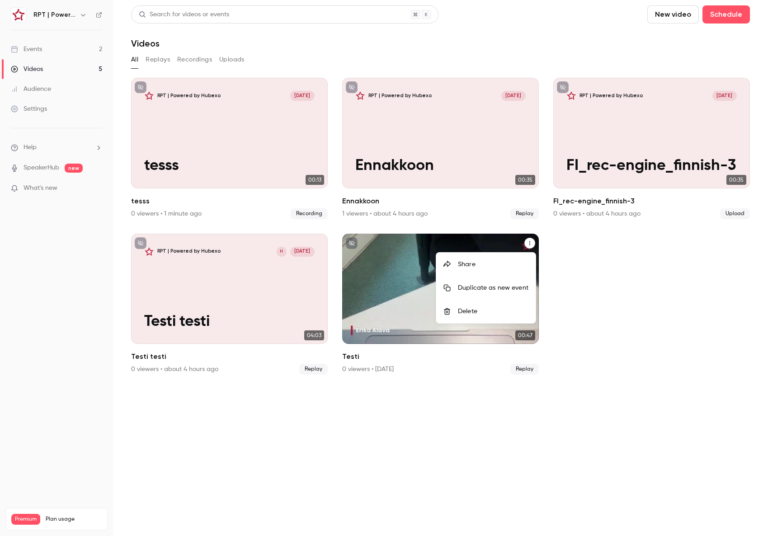
click at [478, 314] on div "Delete" at bounding box center [493, 311] width 71 height 9
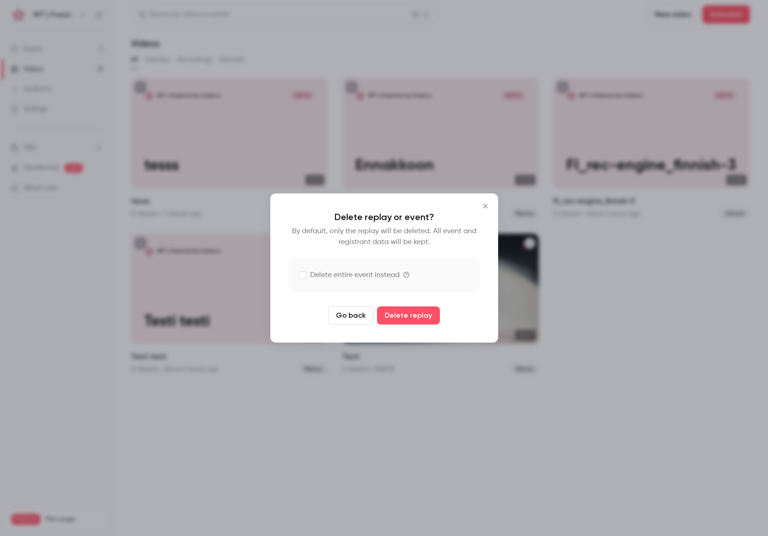
click at [306, 278] on label "Delete entire event instead" at bounding box center [349, 275] width 100 height 11
click at [413, 314] on button "Delete replay and event" at bounding box center [408, 315] width 100 height 18
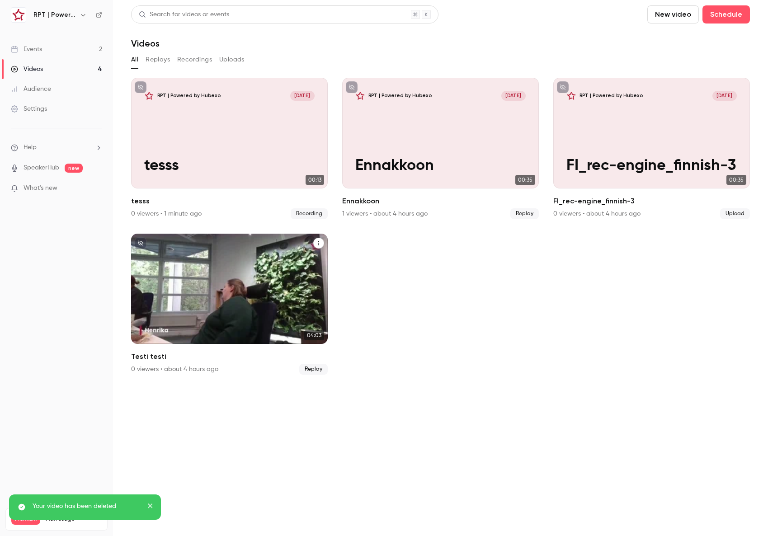
click at [316, 243] on button "Testi testi" at bounding box center [318, 243] width 11 height 11
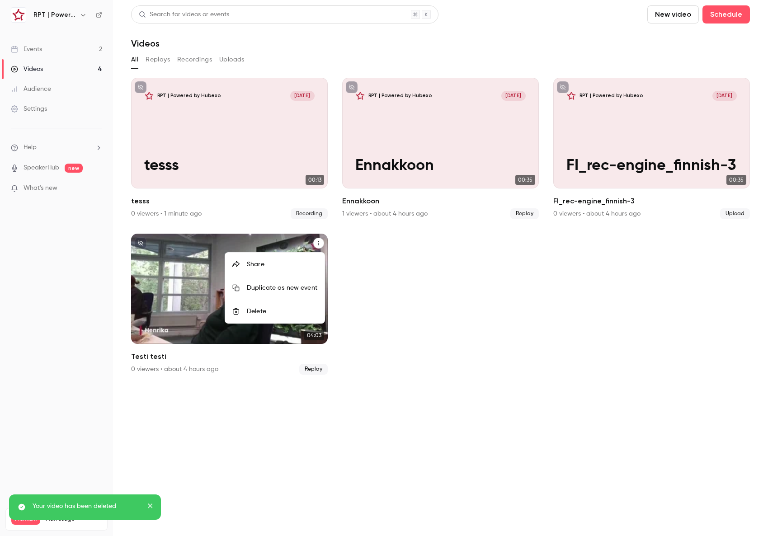
click at [287, 311] on div "Delete" at bounding box center [282, 311] width 71 height 9
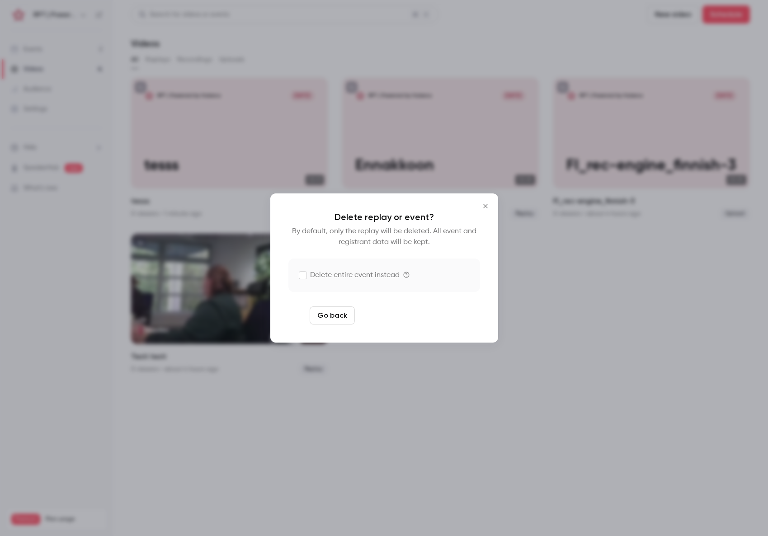
click at [399, 316] on button "Delete replay and event" at bounding box center [408, 315] width 100 height 18
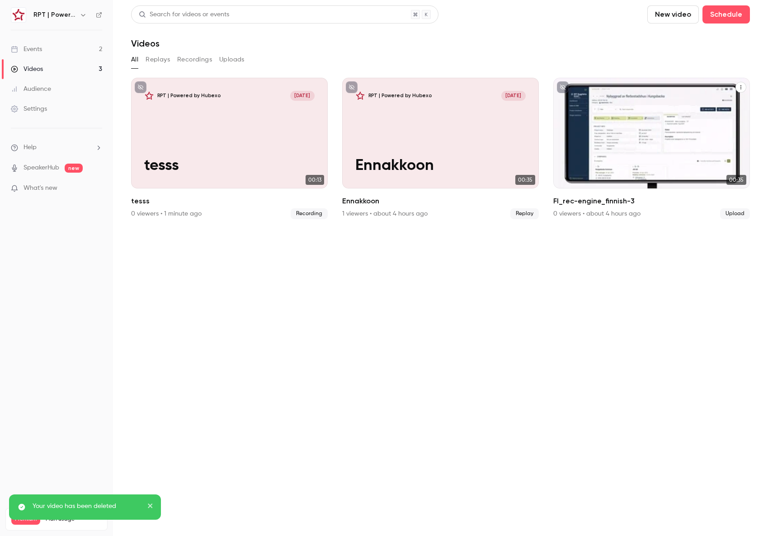
click at [737, 87] on button "FI_rec-engine_finnish-3" at bounding box center [740, 87] width 11 height 11
click at [692, 153] on div "Delete" at bounding box center [704, 155] width 71 height 9
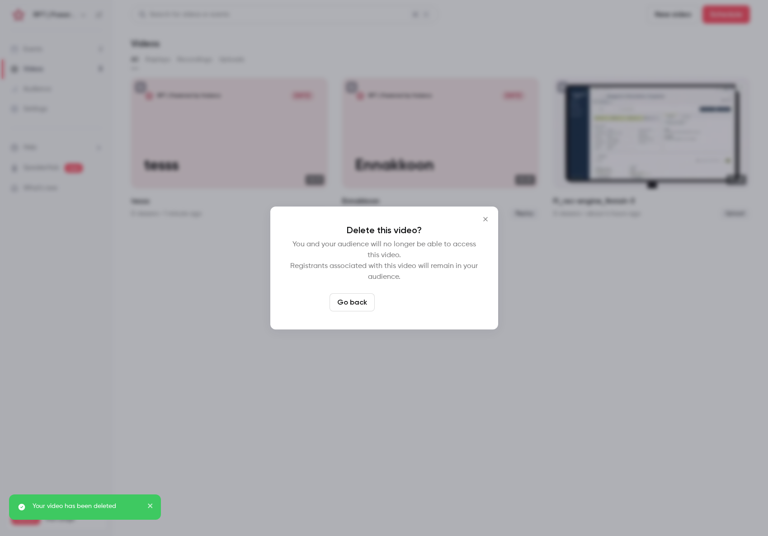
click at [433, 302] on button "Delete video" at bounding box center [408, 302] width 60 height 18
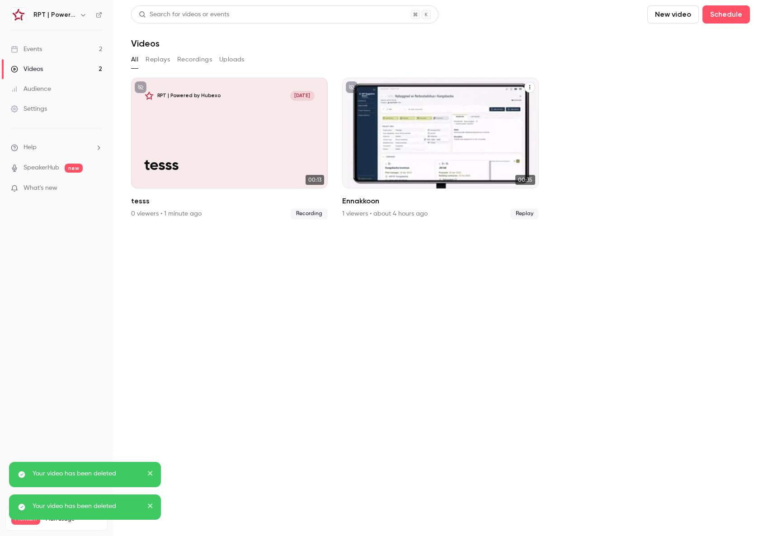
click at [529, 88] on icon "Ennakkoon" at bounding box center [529, 87] width 5 height 5
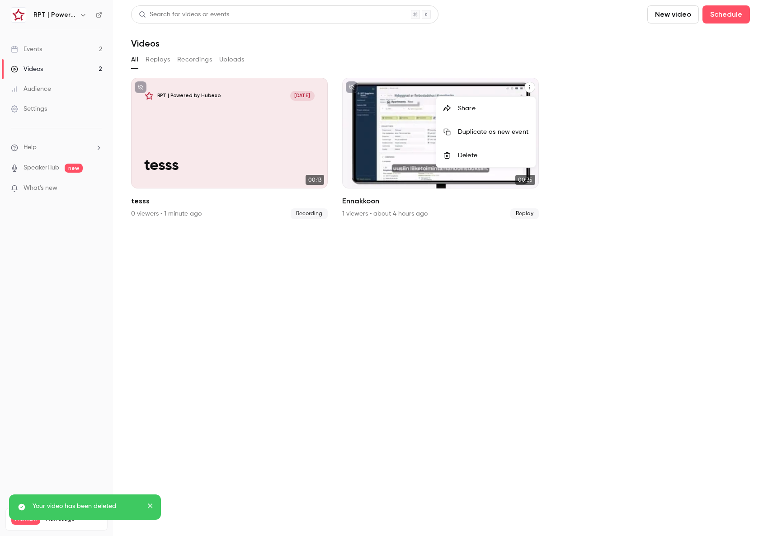
click at [474, 130] on div "Duplicate as new event" at bounding box center [493, 131] width 71 height 9
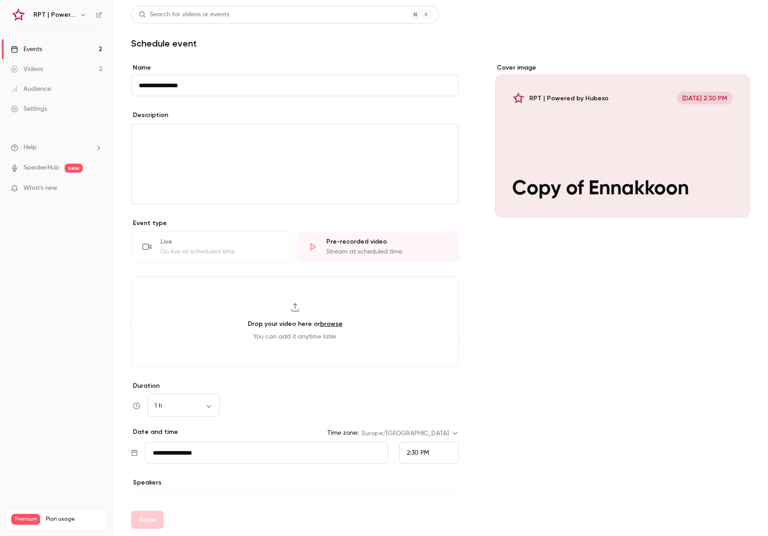
click at [61, 68] on link "Videos 2" at bounding box center [56, 69] width 113 height 20
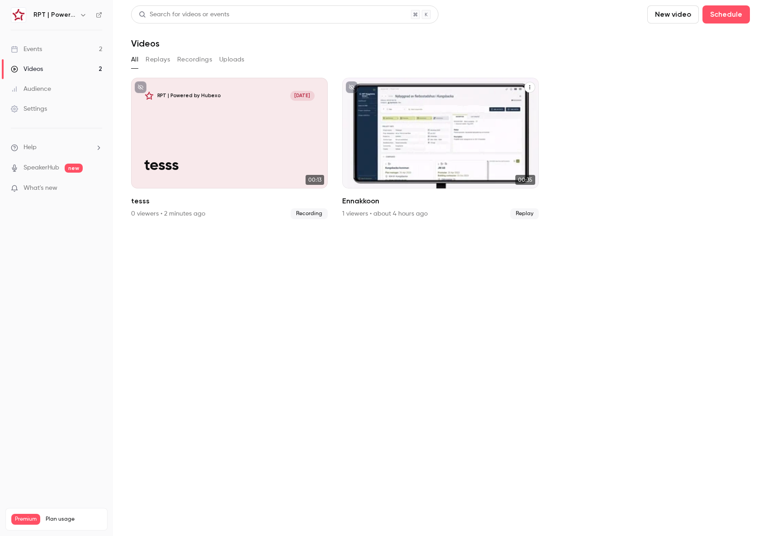
click at [531, 87] on icon "Ennakkoon" at bounding box center [529, 87] width 5 height 5
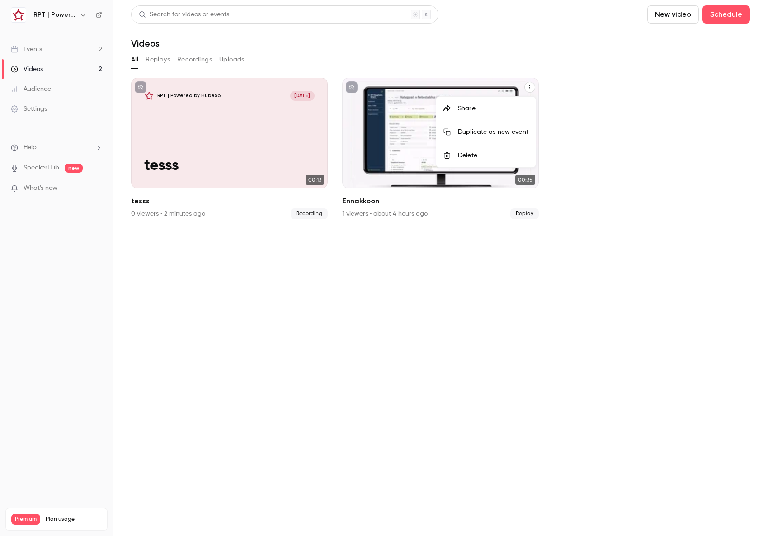
click at [488, 154] on div "Delete" at bounding box center [493, 155] width 71 height 9
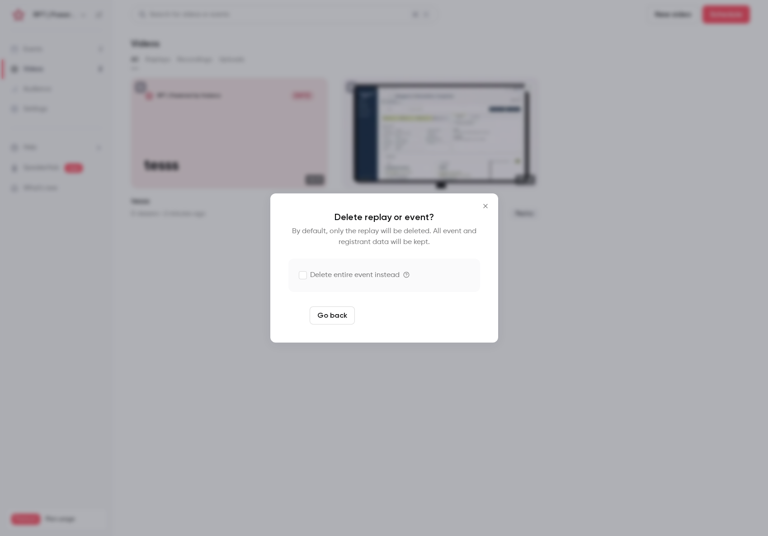
click at [405, 322] on button "Delete replay and event" at bounding box center [408, 315] width 100 height 18
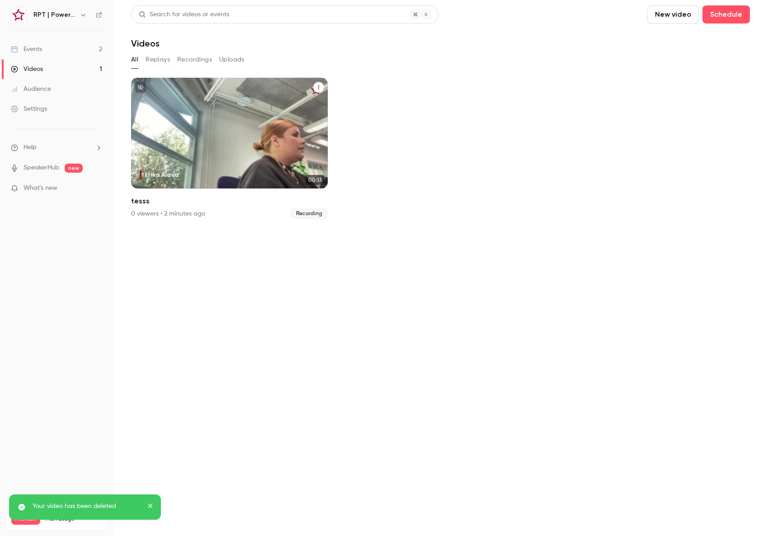
click at [322, 81] on div "tesss" at bounding box center [318, 86] width 11 height 11
click at [318, 84] on button "tesss" at bounding box center [318, 87] width 11 height 11
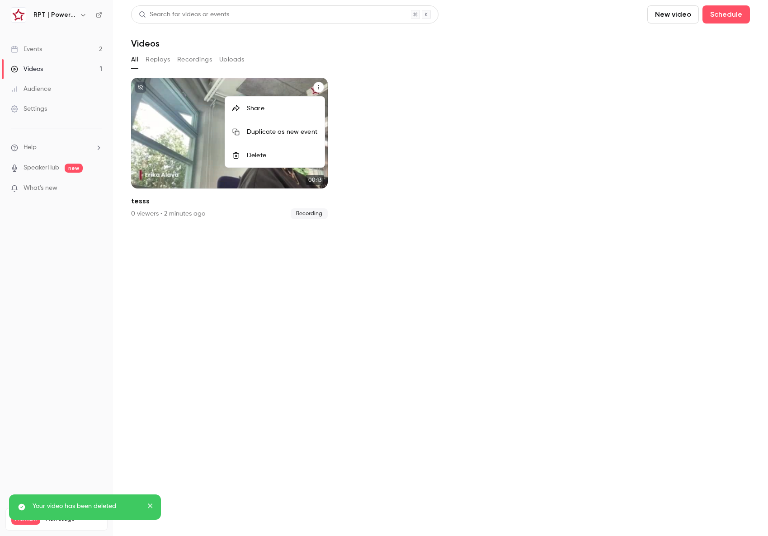
click at [285, 153] on div "Delete" at bounding box center [282, 155] width 71 height 9
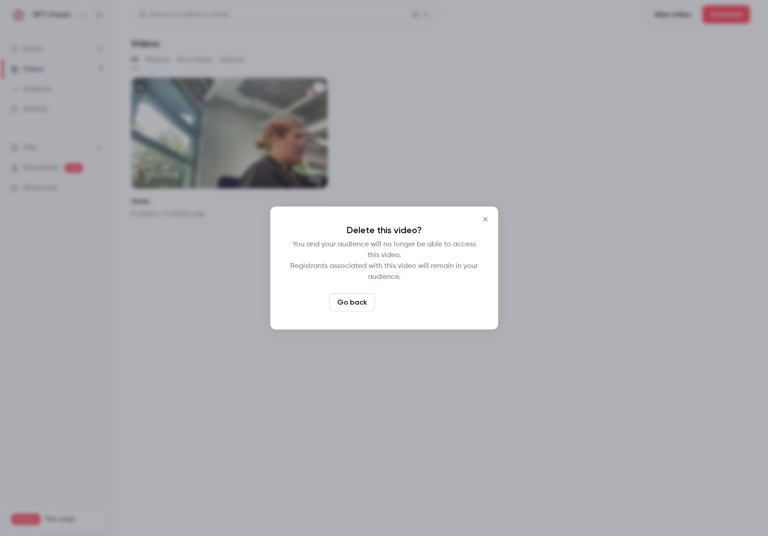
click at [421, 307] on button "Delete video" at bounding box center [408, 302] width 60 height 18
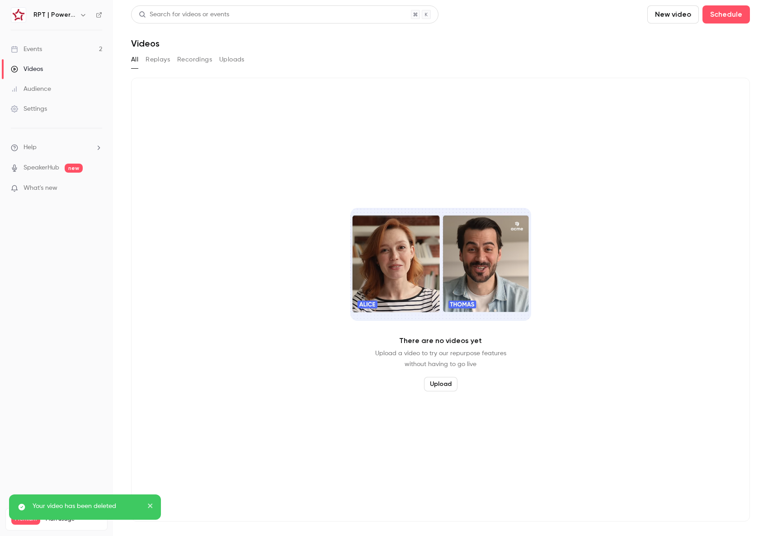
click at [68, 51] on link "Events 2" at bounding box center [56, 49] width 113 height 20
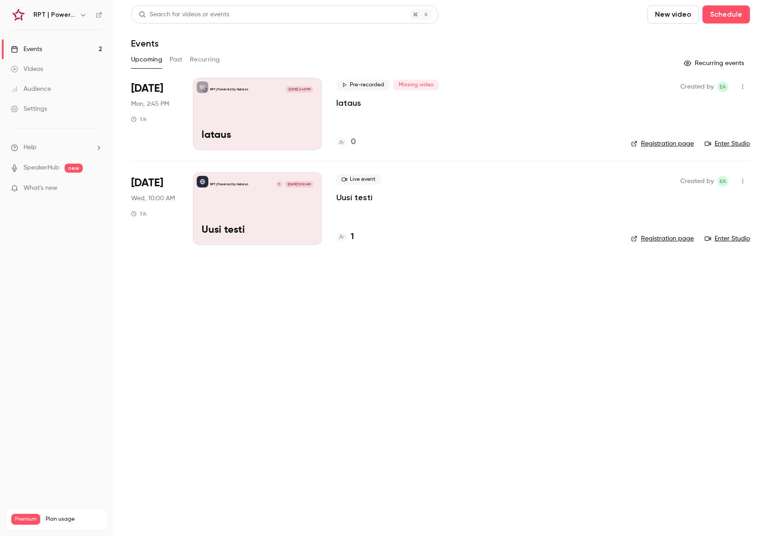
click at [744, 85] on icon "button" at bounding box center [742, 87] width 7 height 6
click at [679, 202] on div "Delete" at bounding box center [708, 203] width 69 height 9
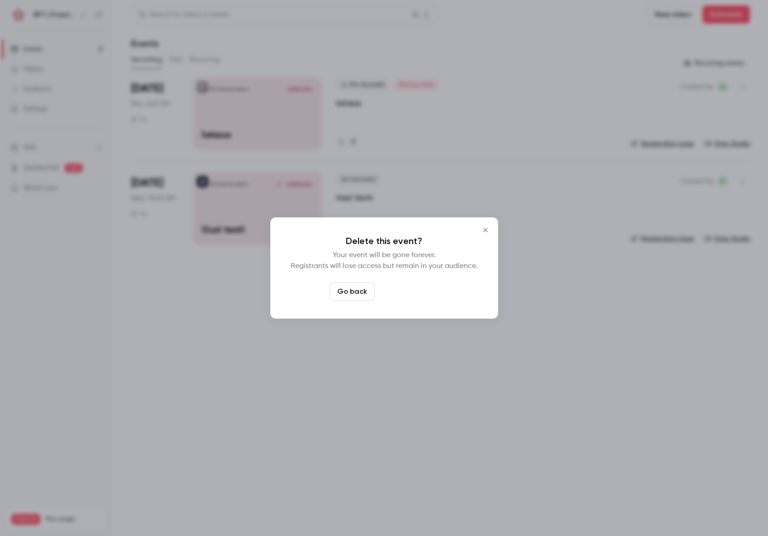
click at [418, 293] on button "Delete event" at bounding box center [408, 292] width 61 height 18
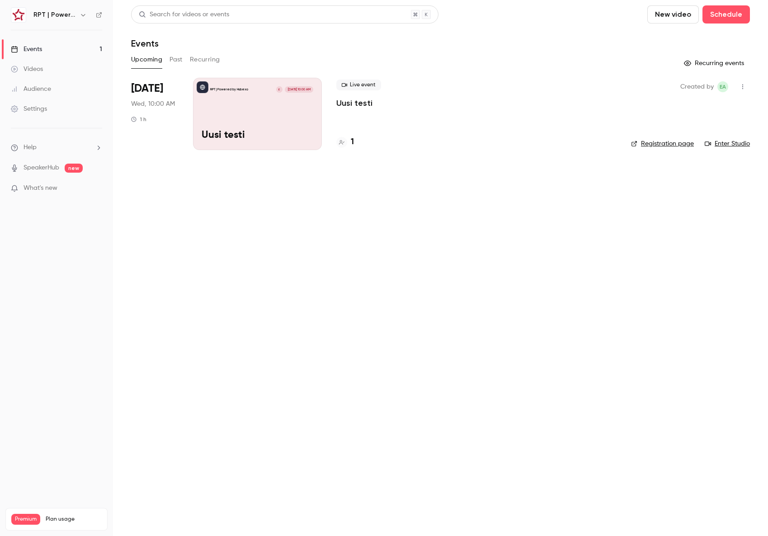
click at [664, 145] on link "Registration page" at bounding box center [662, 143] width 63 height 9
click at [458, 83] on div "Live event Uusi testi" at bounding box center [476, 94] width 280 height 29
click at [181, 60] on button "Past" at bounding box center [176, 59] width 13 height 14
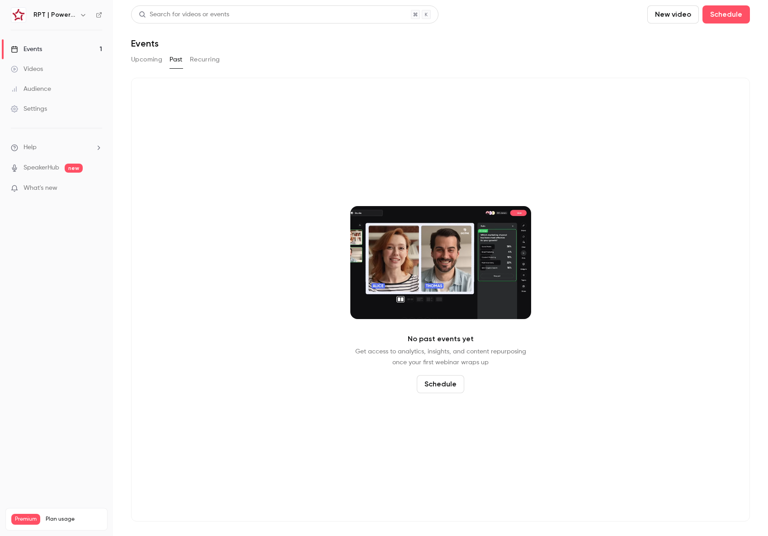
click at [201, 60] on button "Recurring" at bounding box center [205, 59] width 30 height 14
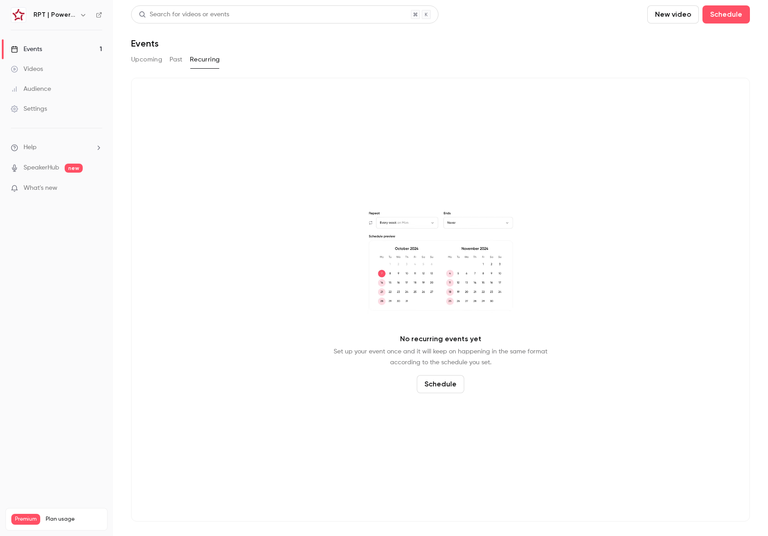
click at [150, 59] on button "Upcoming" at bounding box center [146, 59] width 31 height 14
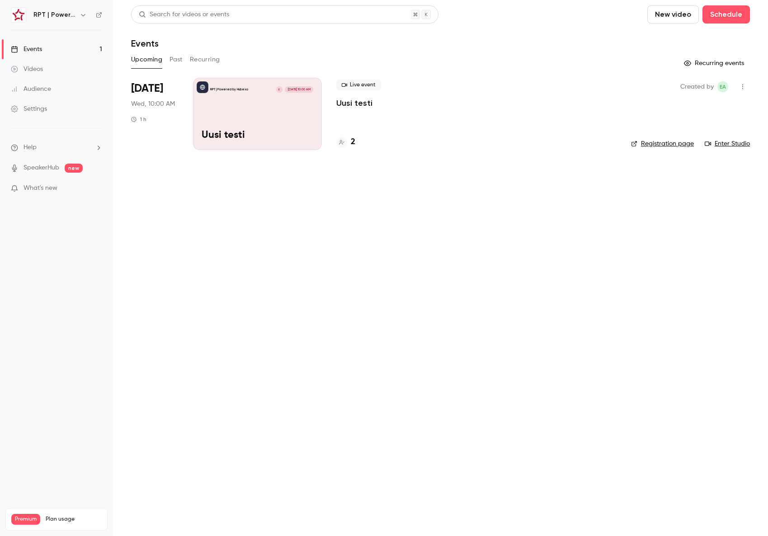
click at [74, 48] on link "Events 1" at bounding box center [56, 49] width 113 height 20
click at [647, 9] on button "New video" at bounding box center [673, 14] width 52 height 18
click at [626, 16] on div at bounding box center [384, 268] width 768 height 536
click at [702, 15] on button "Schedule" at bounding box center [725, 14] width 47 height 18
click at [602, 33] on li "One time event" at bounding box center [593, 40] width 98 height 24
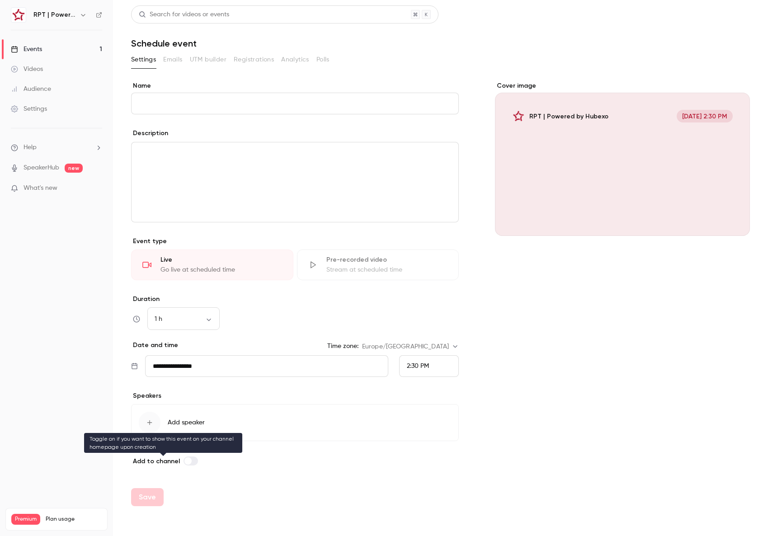
click at [188, 460] on span at bounding box center [187, 460] width 7 height 7
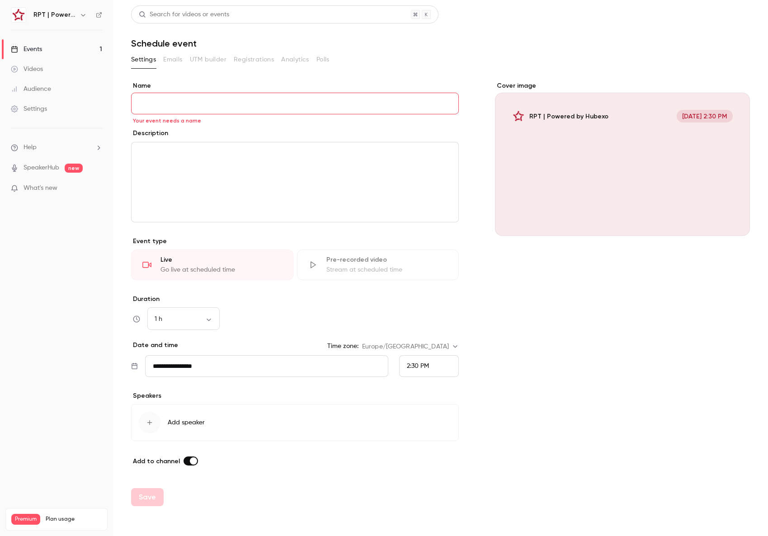
click at [81, 47] on link "Events 1" at bounding box center [56, 49] width 113 height 20
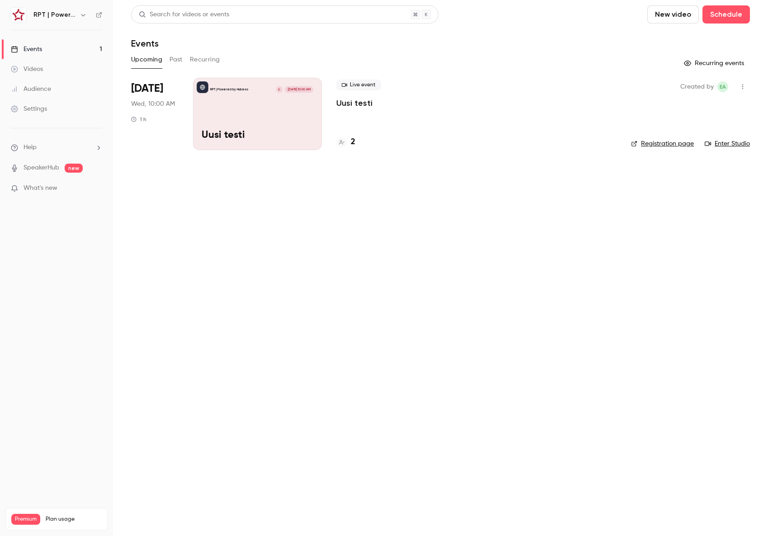
click at [44, 112] on div "Settings" at bounding box center [29, 108] width 36 height 9
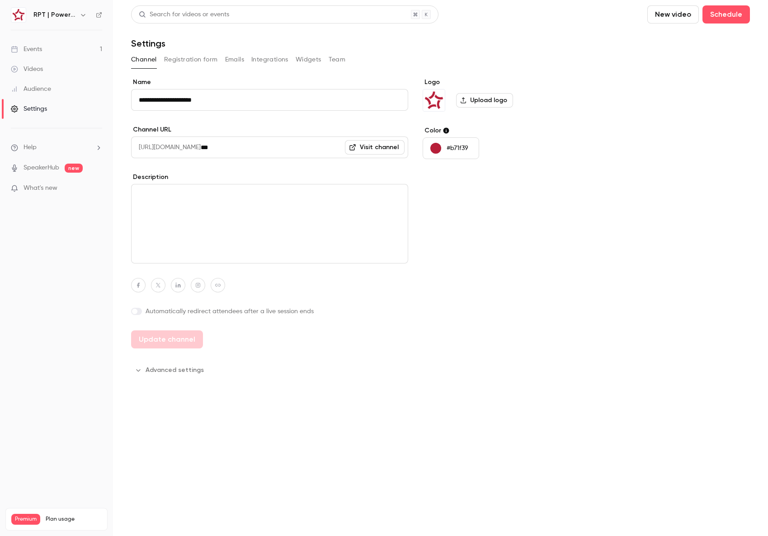
click at [185, 61] on button "Registration form" at bounding box center [191, 59] width 54 height 14
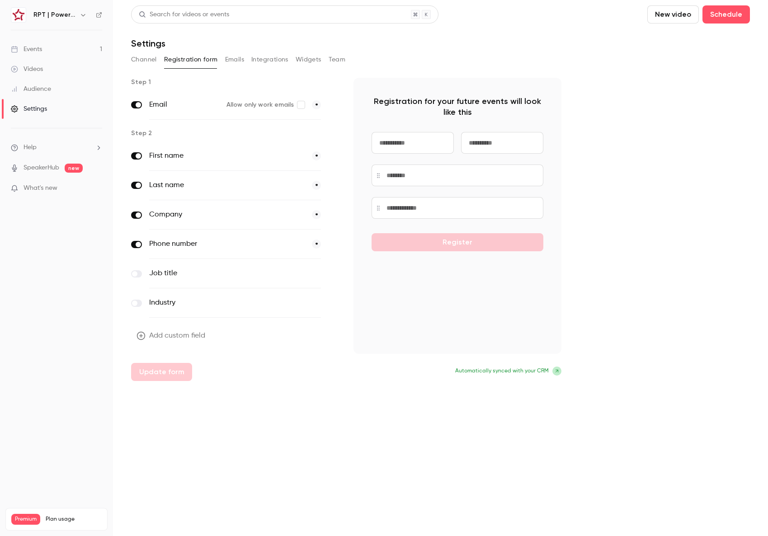
click at [227, 61] on button "Emails" at bounding box center [234, 59] width 19 height 14
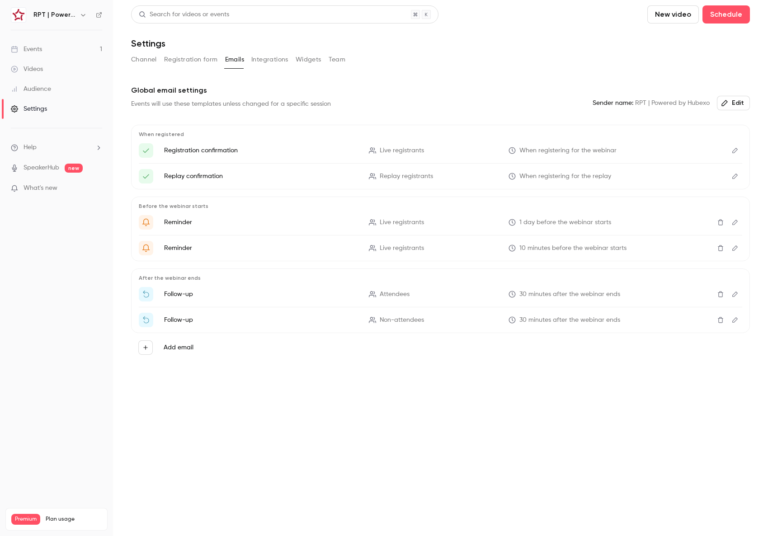
click at [268, 61] on button "Integrations" at bounding box center [269, 59] width 37 height 14
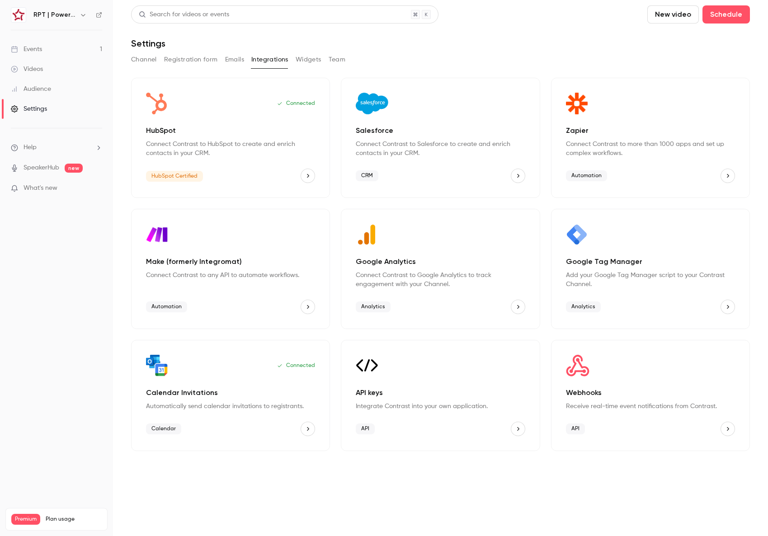
click at [309, 61] on button "Widgets" at bounding box center [309, 59] width 26 height 14
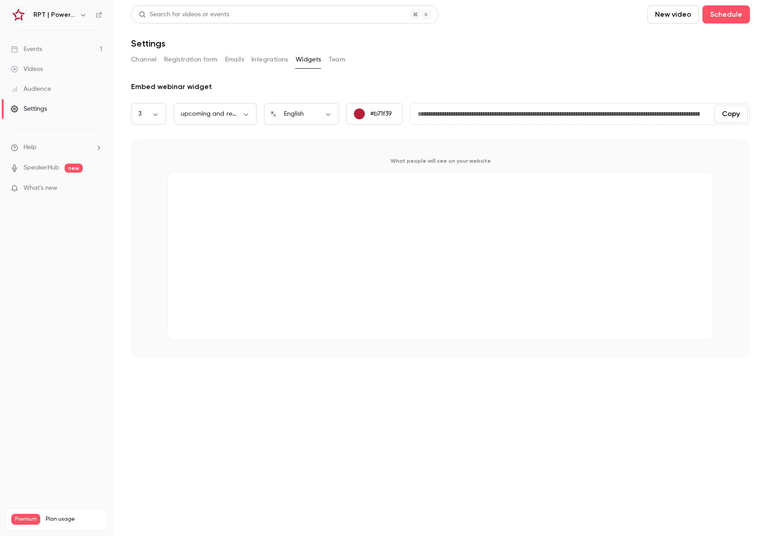
click at [323, 60] on div "Channel Registration form Emails Integrations Widgets Team" at bounding box center [440, 59] width 619 height 14
click at [330, 61] on button "Team" at bounding box center [337, 59] width 17 height 14
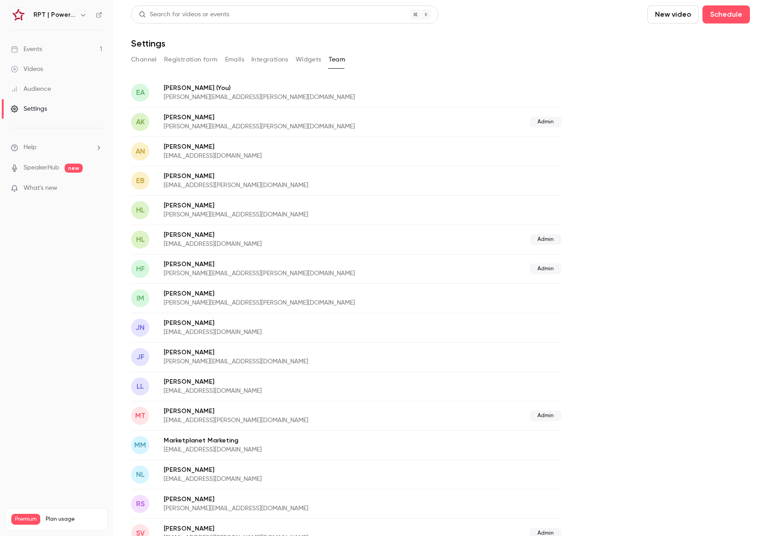
click at [42, 86] on div "Audience" at bounding box center [31, 89] width 40 height 9
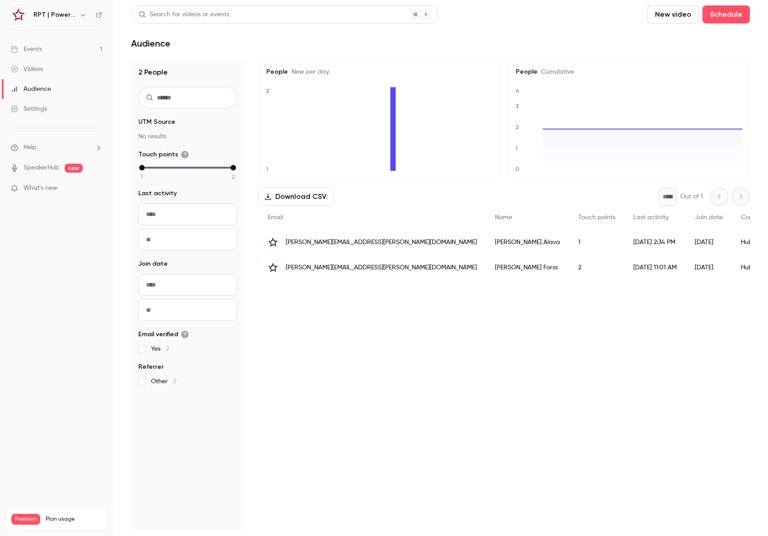
click at [486, 236] on div "[PERSON_NAME]" at bounding box center [527, 242] width 83 height 25
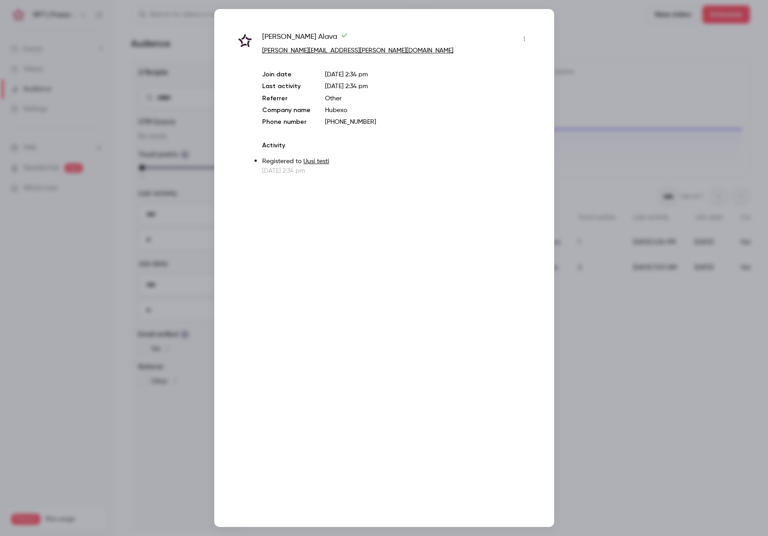
click at [609, 54] on div at bounding box center [384, 268] width 768 height 536
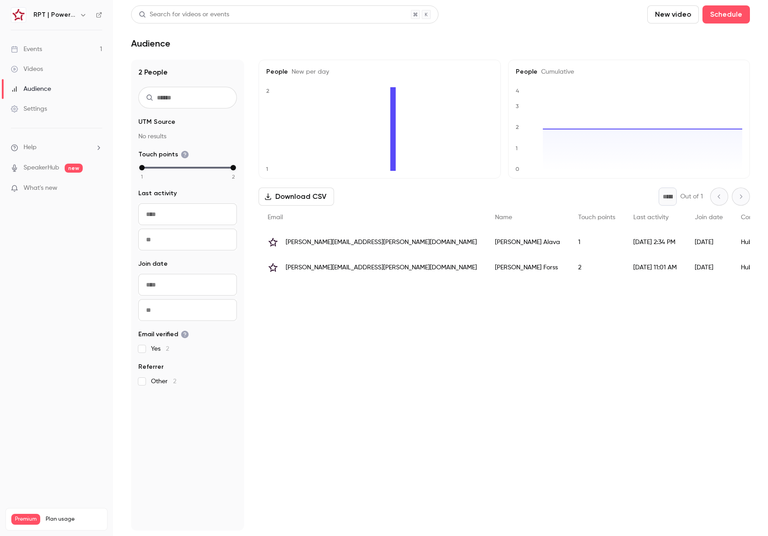
click at [80, 49] on link "Events 1" at bounding box center [56, 49] width 113 height 20
